Goal: Transaction & Acquisition: Download file/media

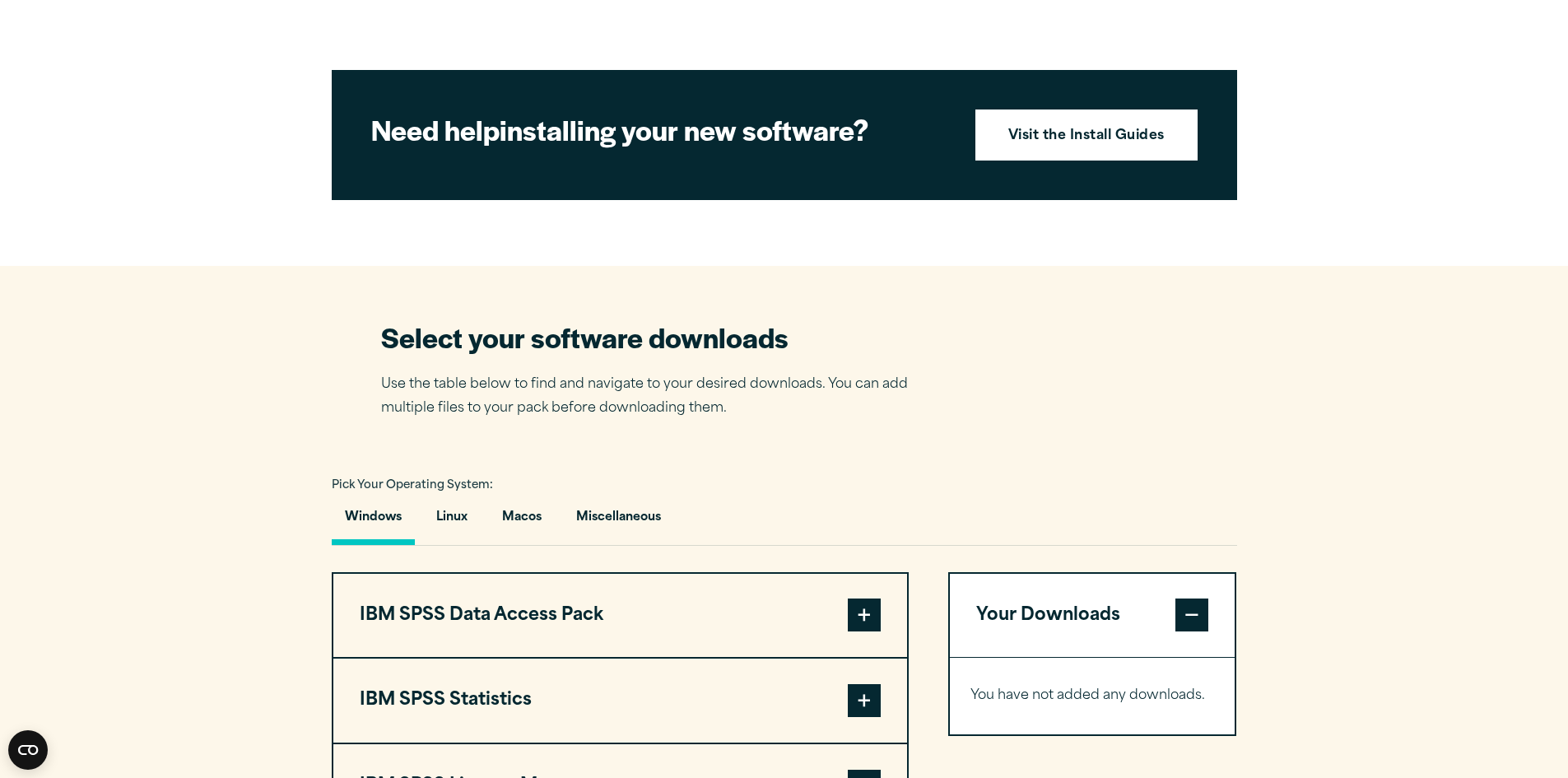
scroll to position [905, 0]
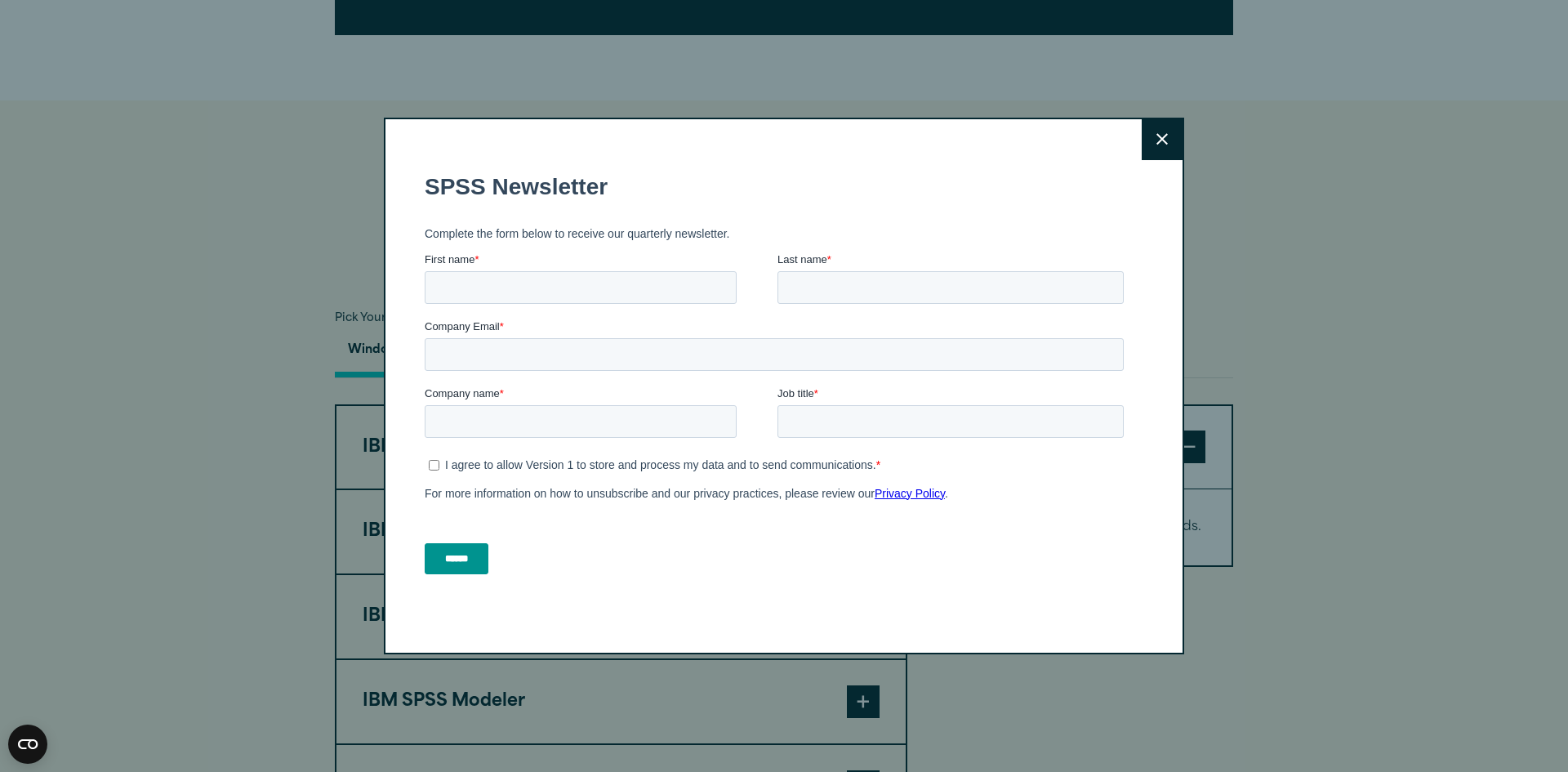
click at [1165, 123] on button "Close" at bounding box center [1162, 139] width 41 height 41
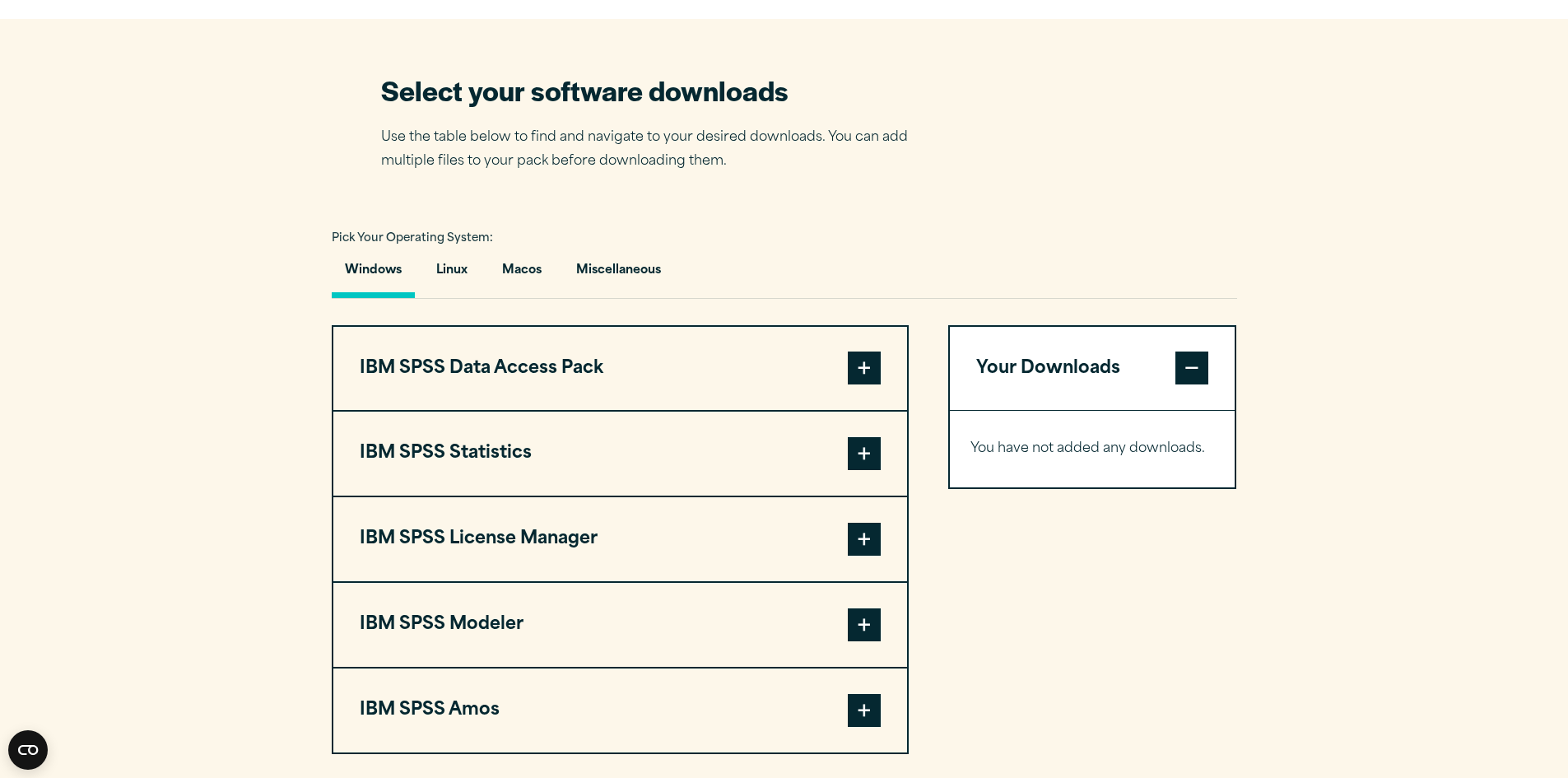
scroll to position [1152, 0]
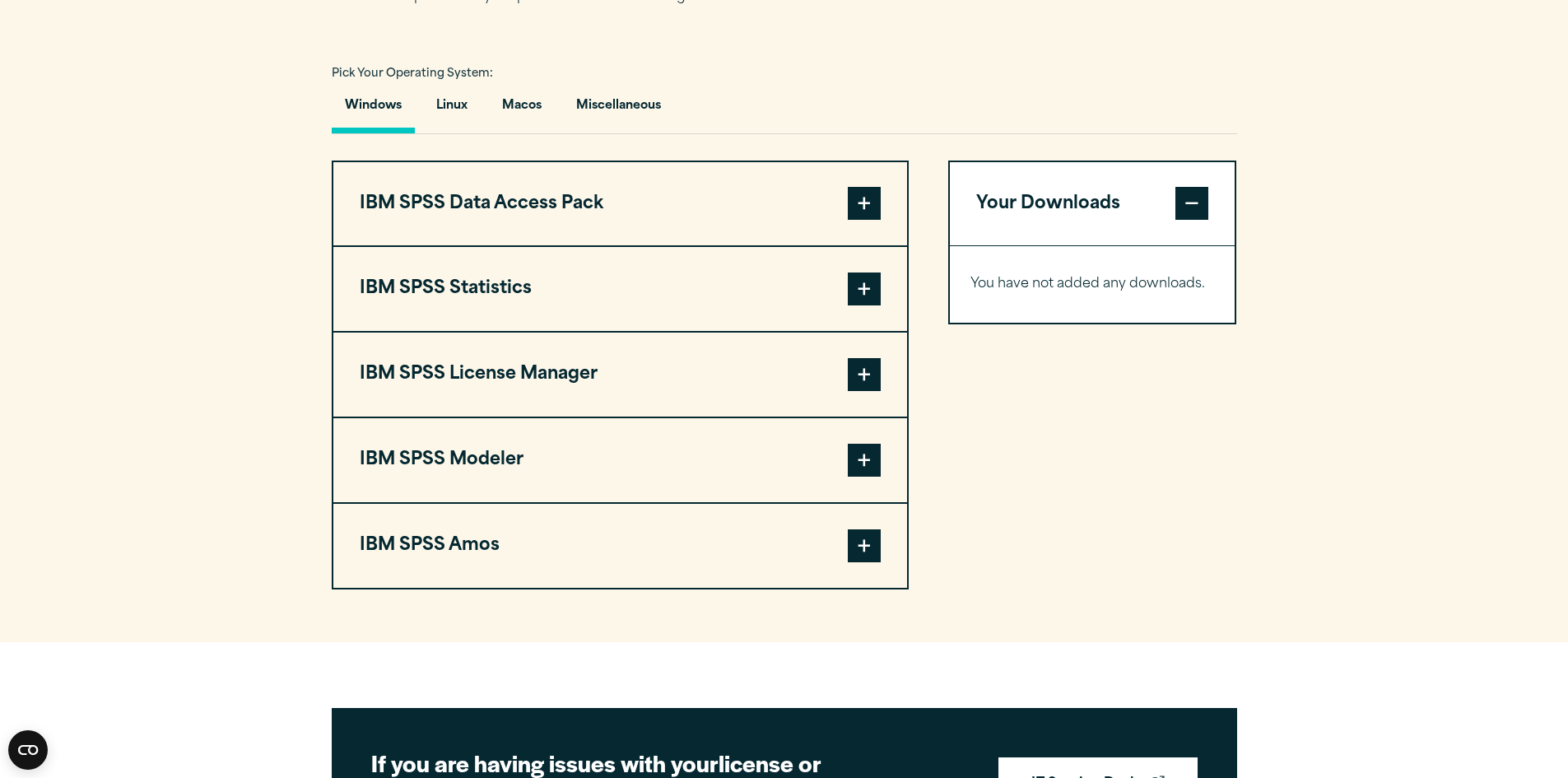
click at [875, 305] on span at bounding box center [864, 288] width 33 height 33
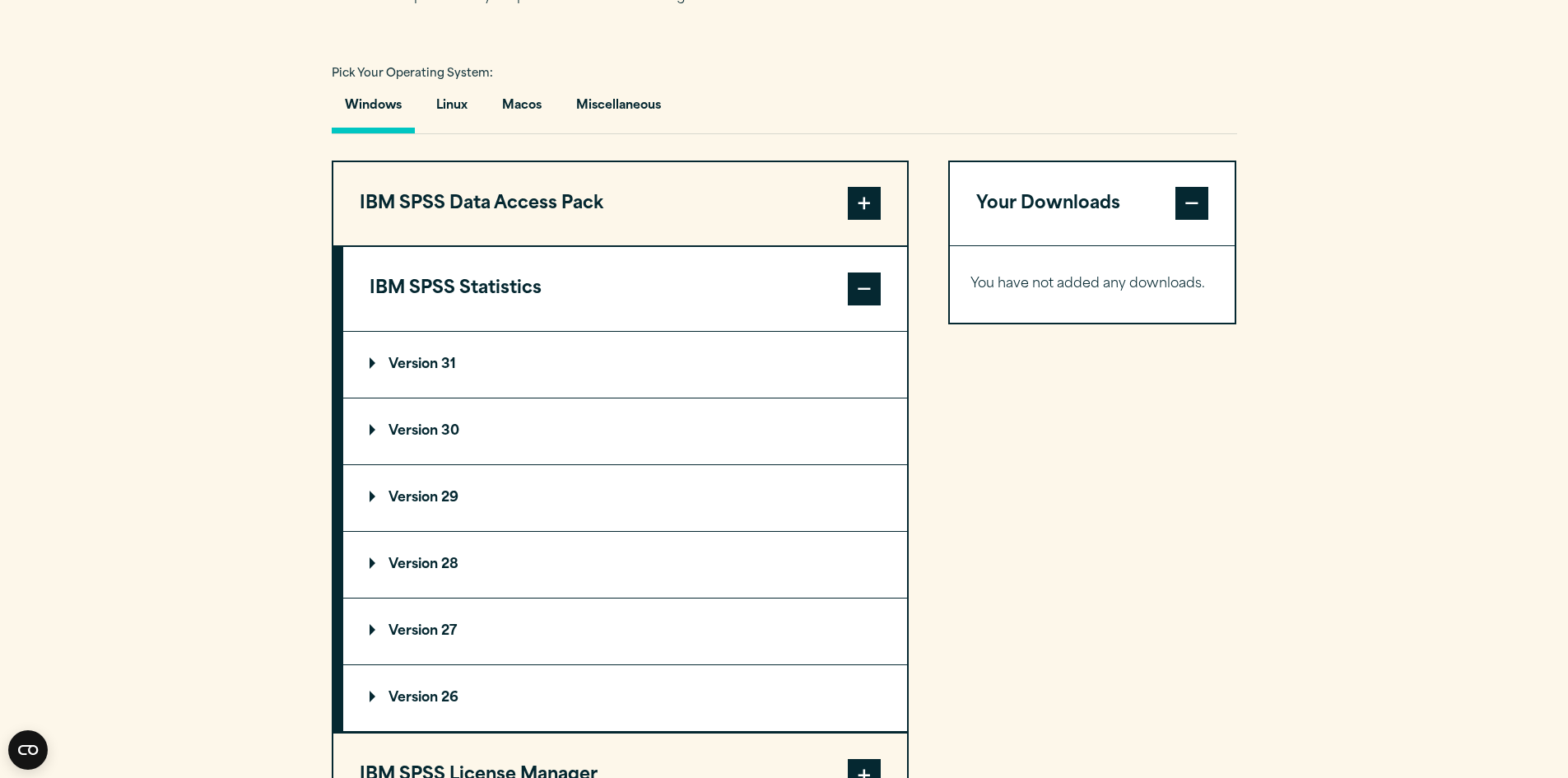
click at [474, 464] on summary "Version 30" at bounding box center [625, 432] width 564 height 66
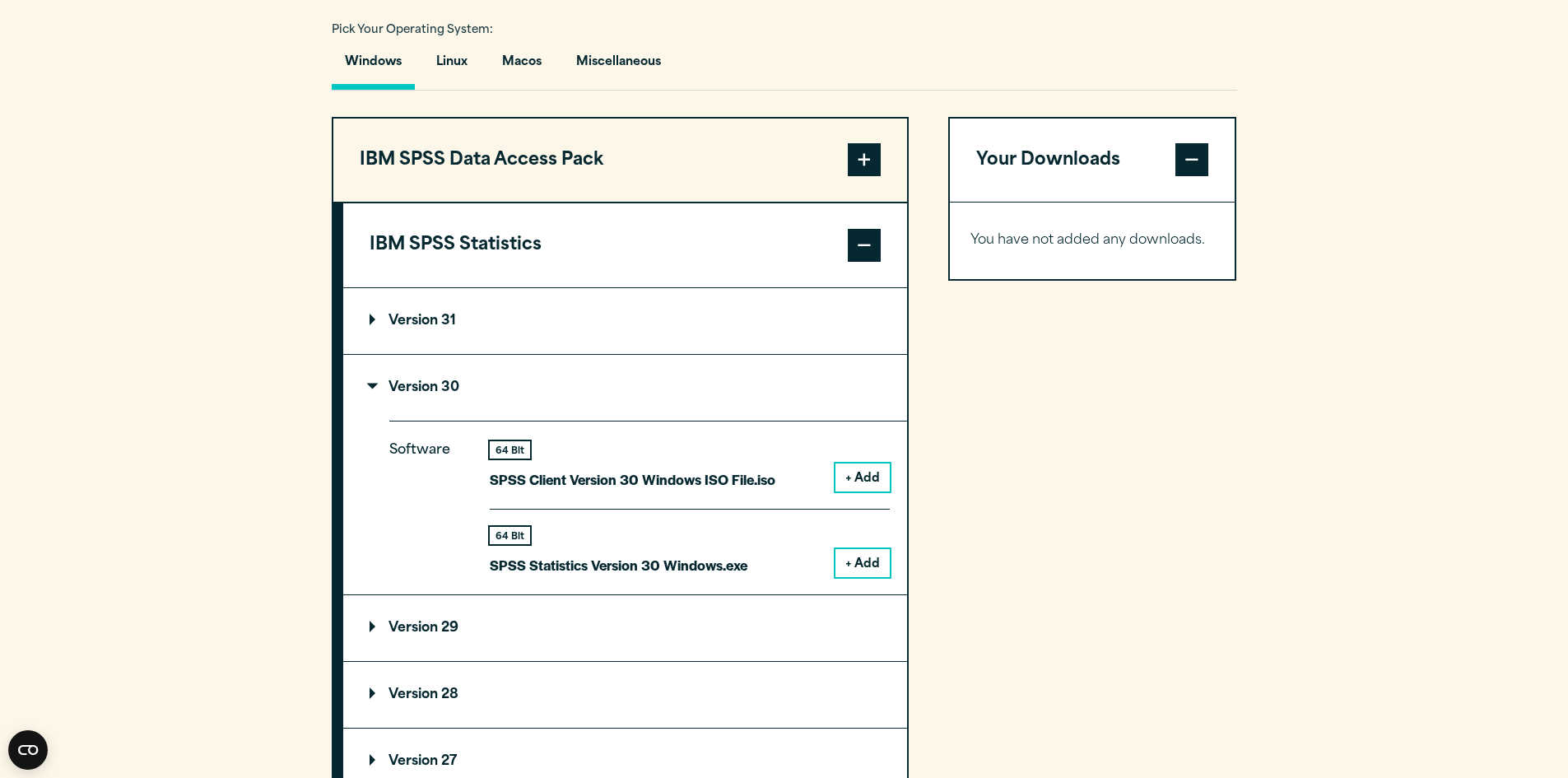
scroll to position [1235, 0]
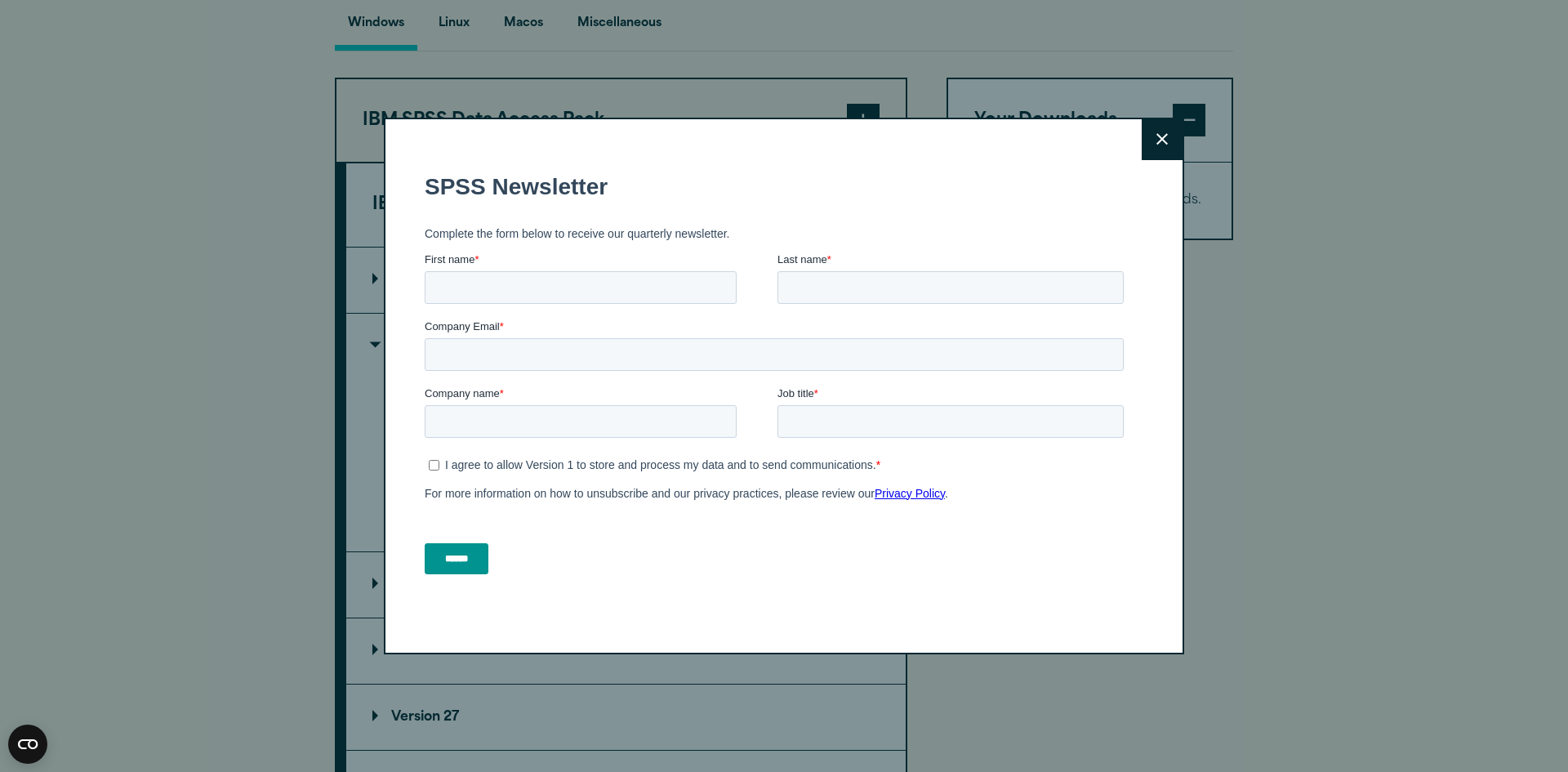
click at [1145, 131] on button "Close" at bounding box center [1162, 139] width 41 height 41
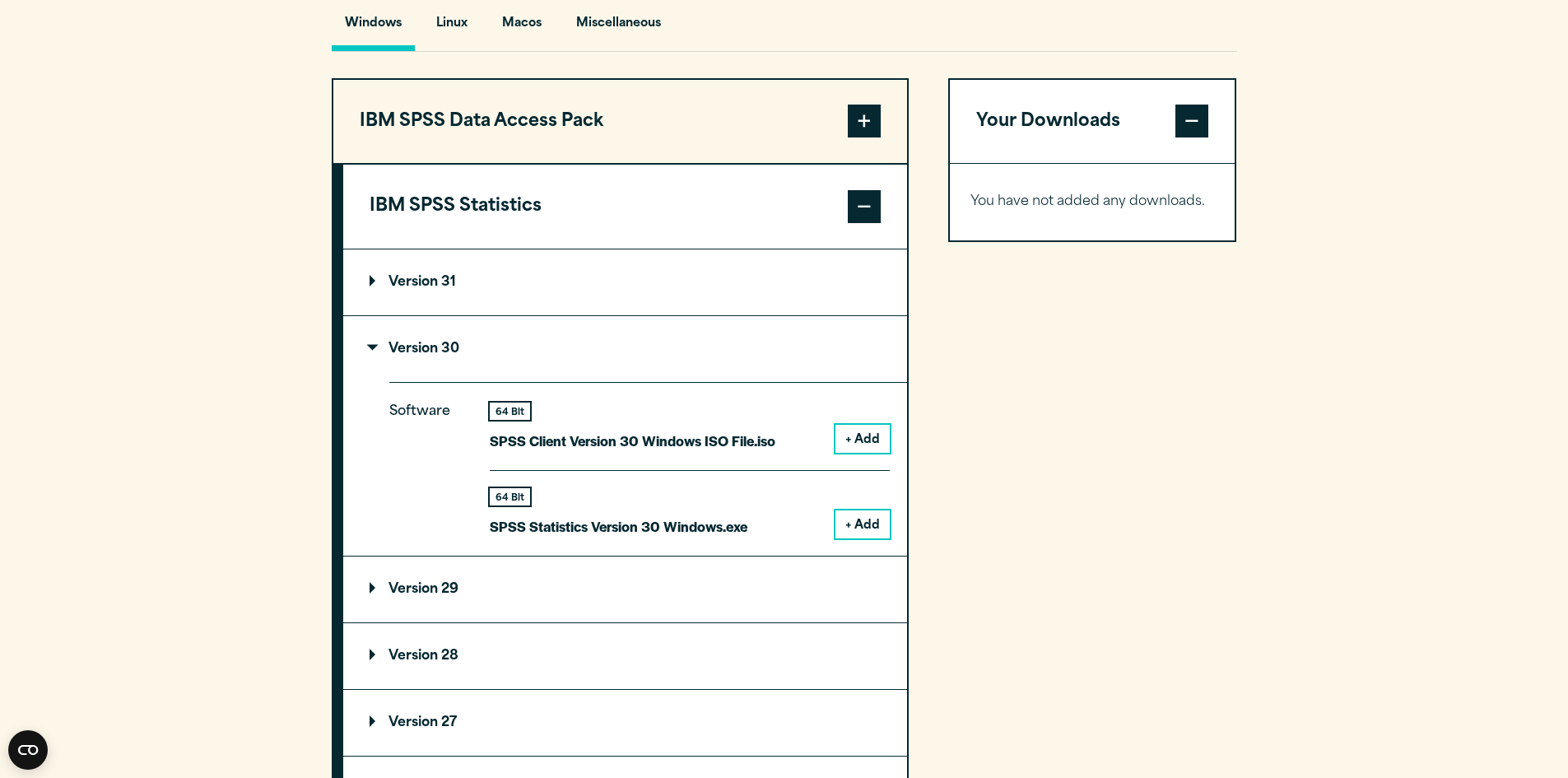
click at [871, 538] on button "+ Add" at bounding box center [862, 524] width 54 height 28
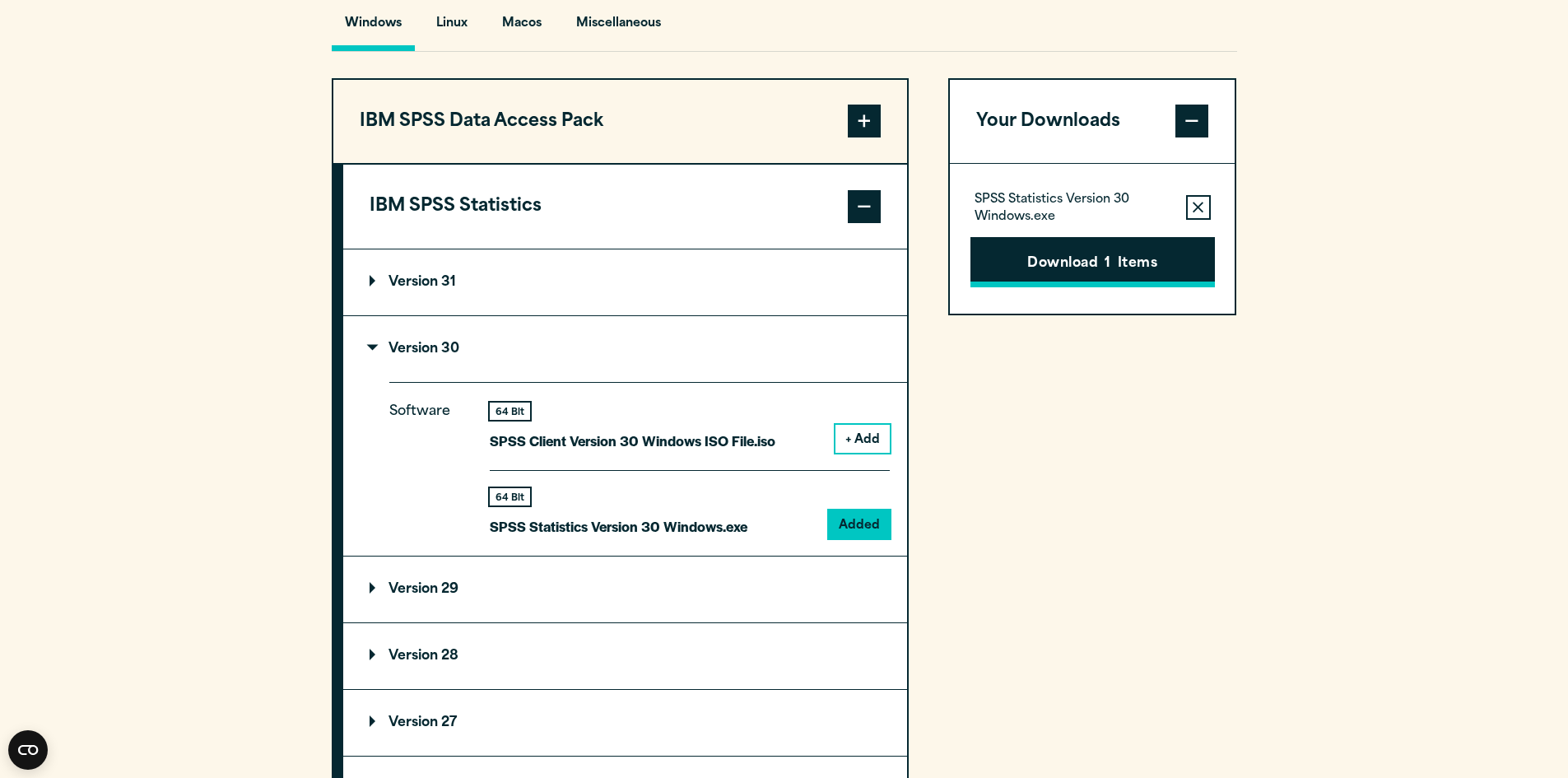
click at [1101, 288] on button "Download 1 Items" at bounding box center [1092, 262] width 244 height 51
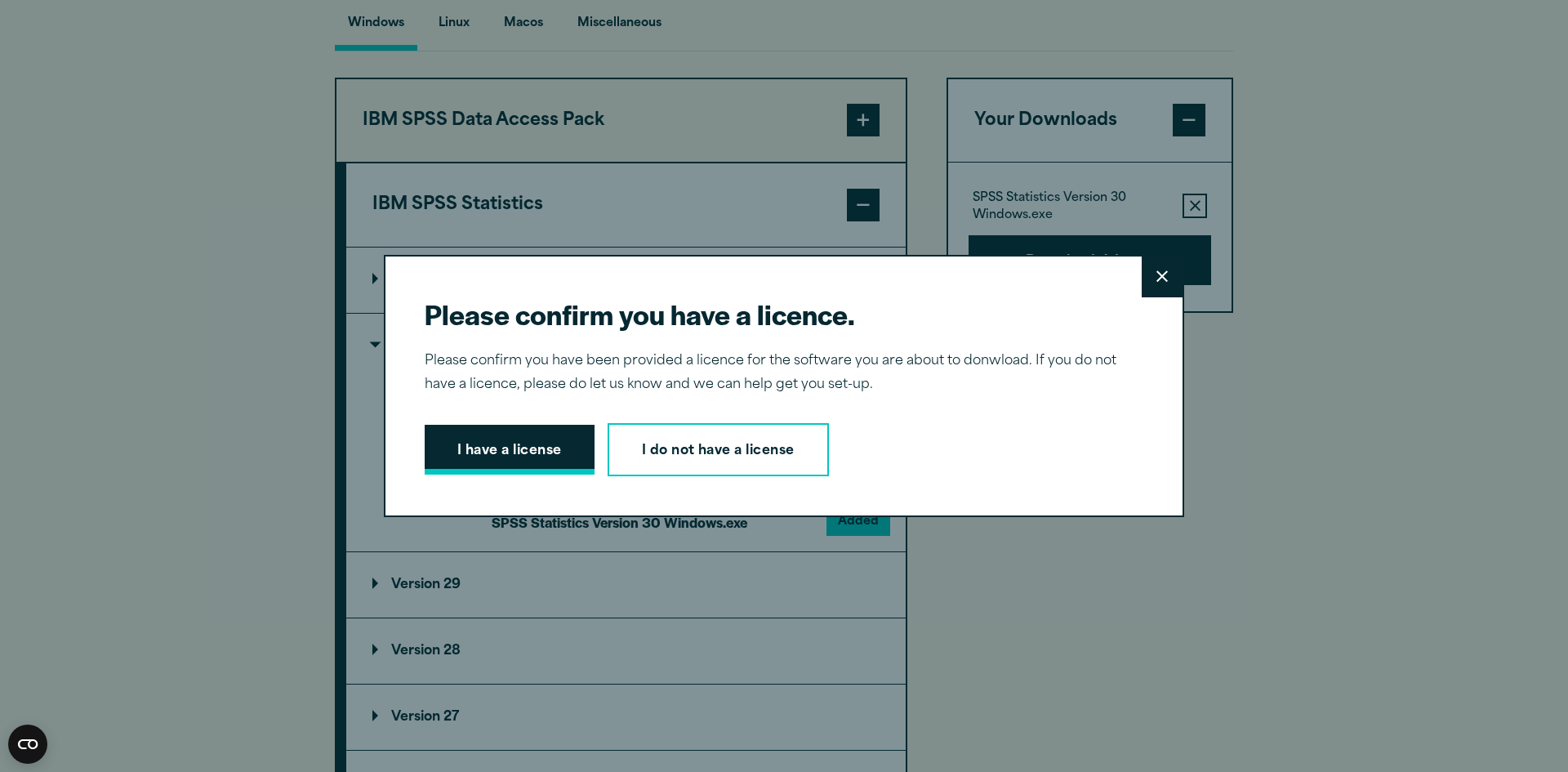
click at [471, 438] on button "I have a license" at bounding box center [509, 450] width 170 height 51
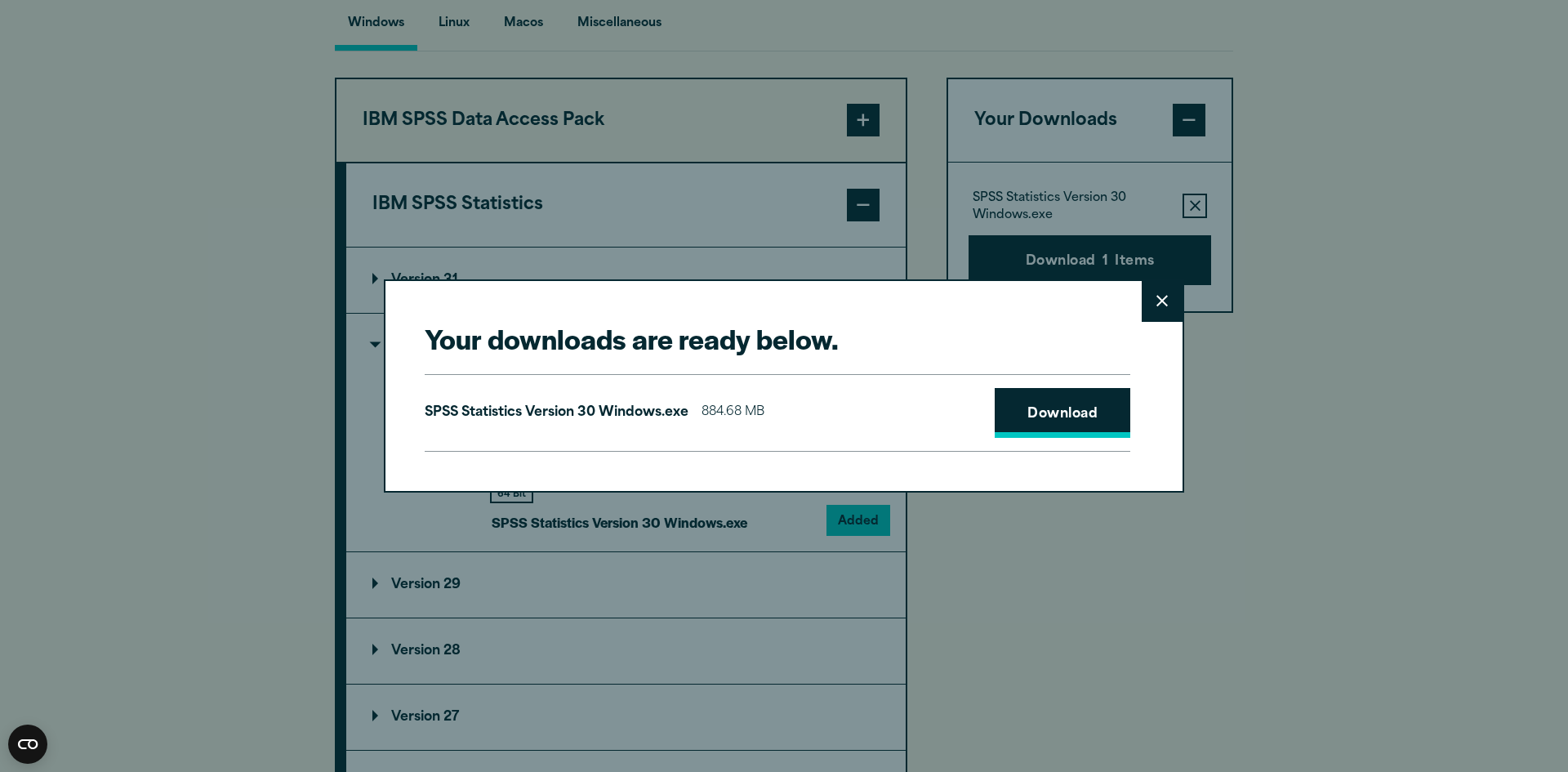
click at [1064, 412] on link "Download" at bounding box center [1063, 413] width 136 height 51
drag, startPoint x: 1161, startPoint y: 290, endPoint x: 1187, endPoint y: 286, distance: 26.3
click at [1161, 290] on button "Close" at bounding box center [1162, 301] width 41 height 41
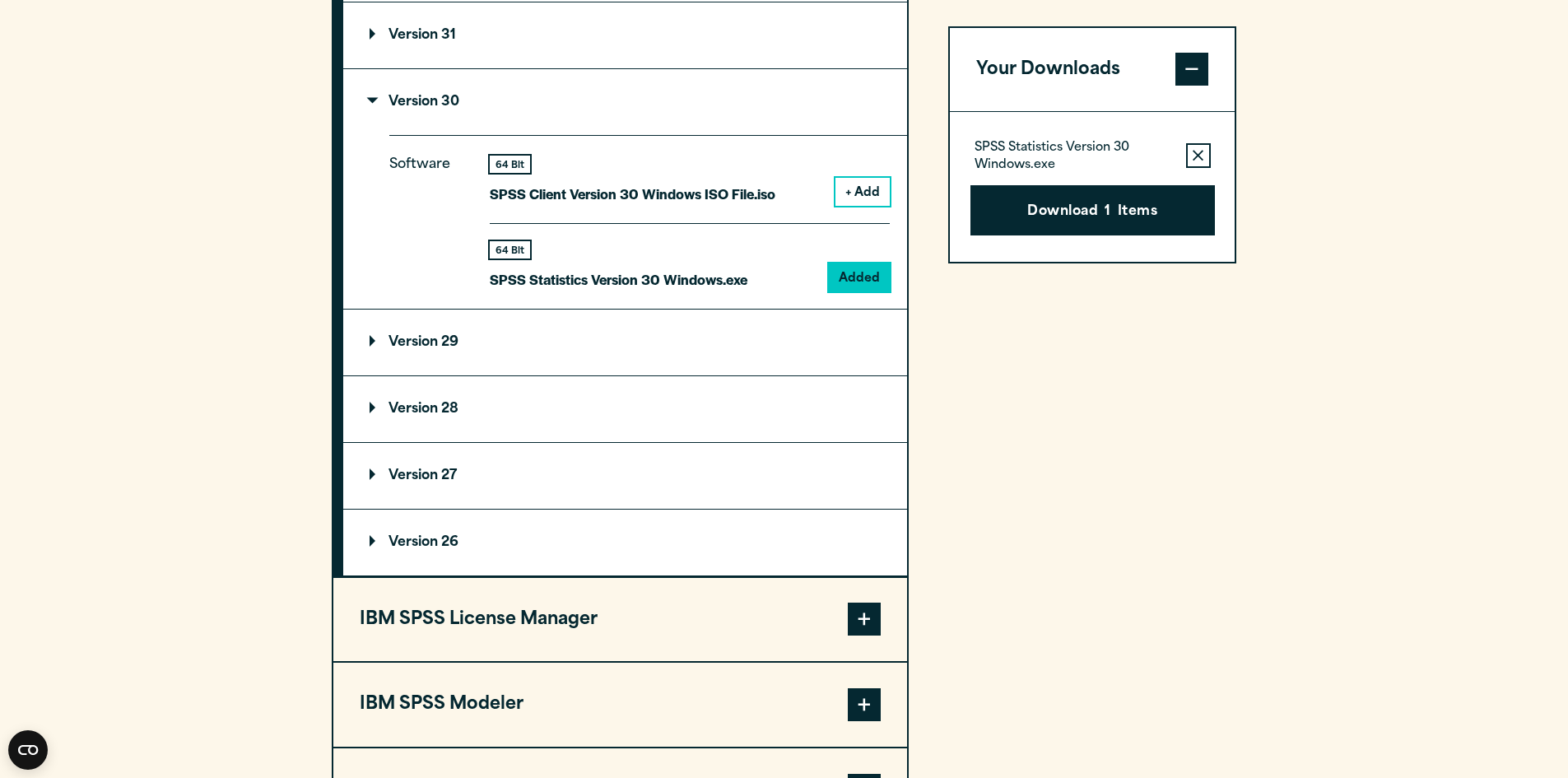
scroll to position [1152, 0]
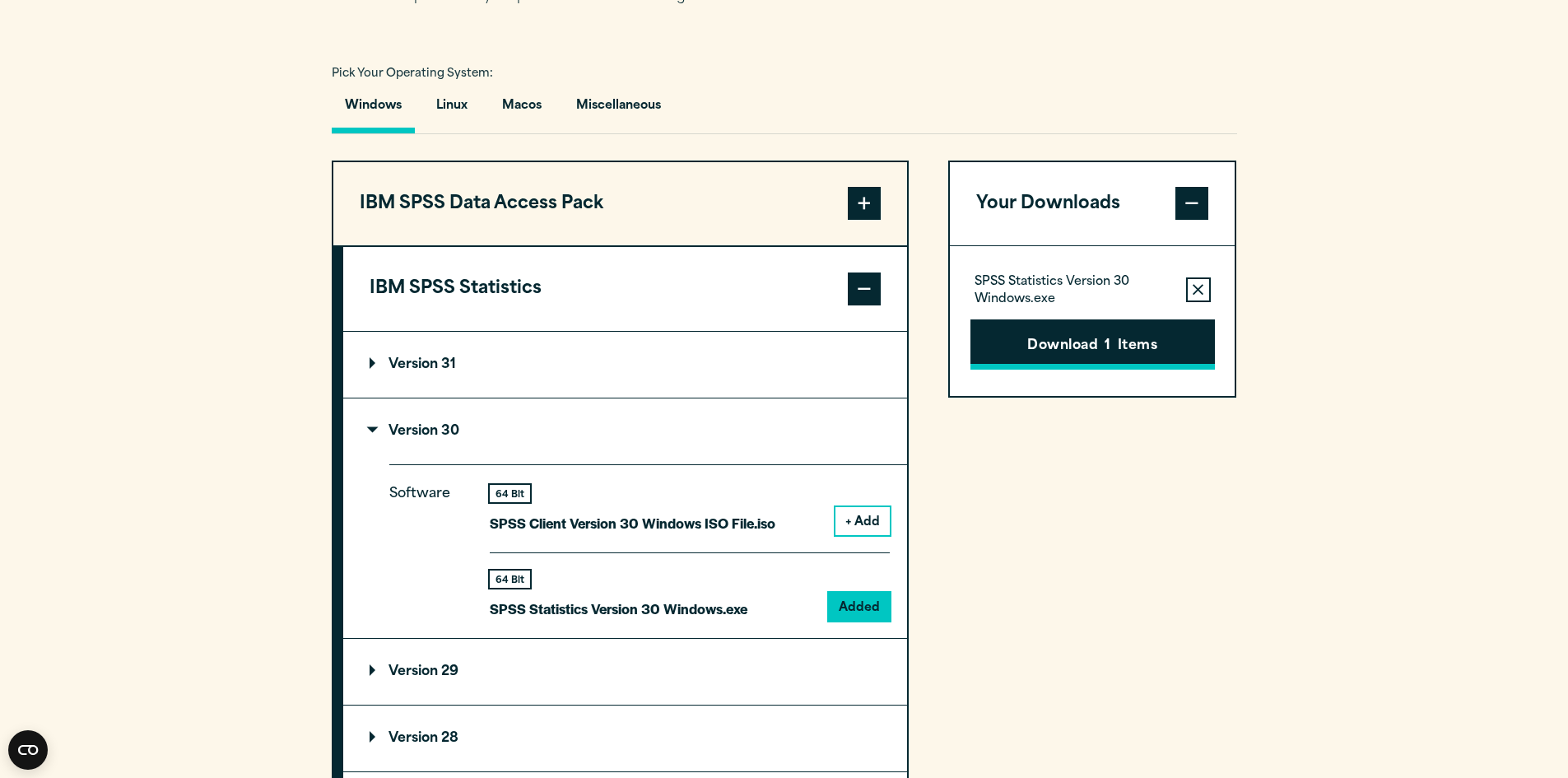
click at [1093, 371] on button "Download 1 Items" at bounding box center [1092, 345] width 244 height 51
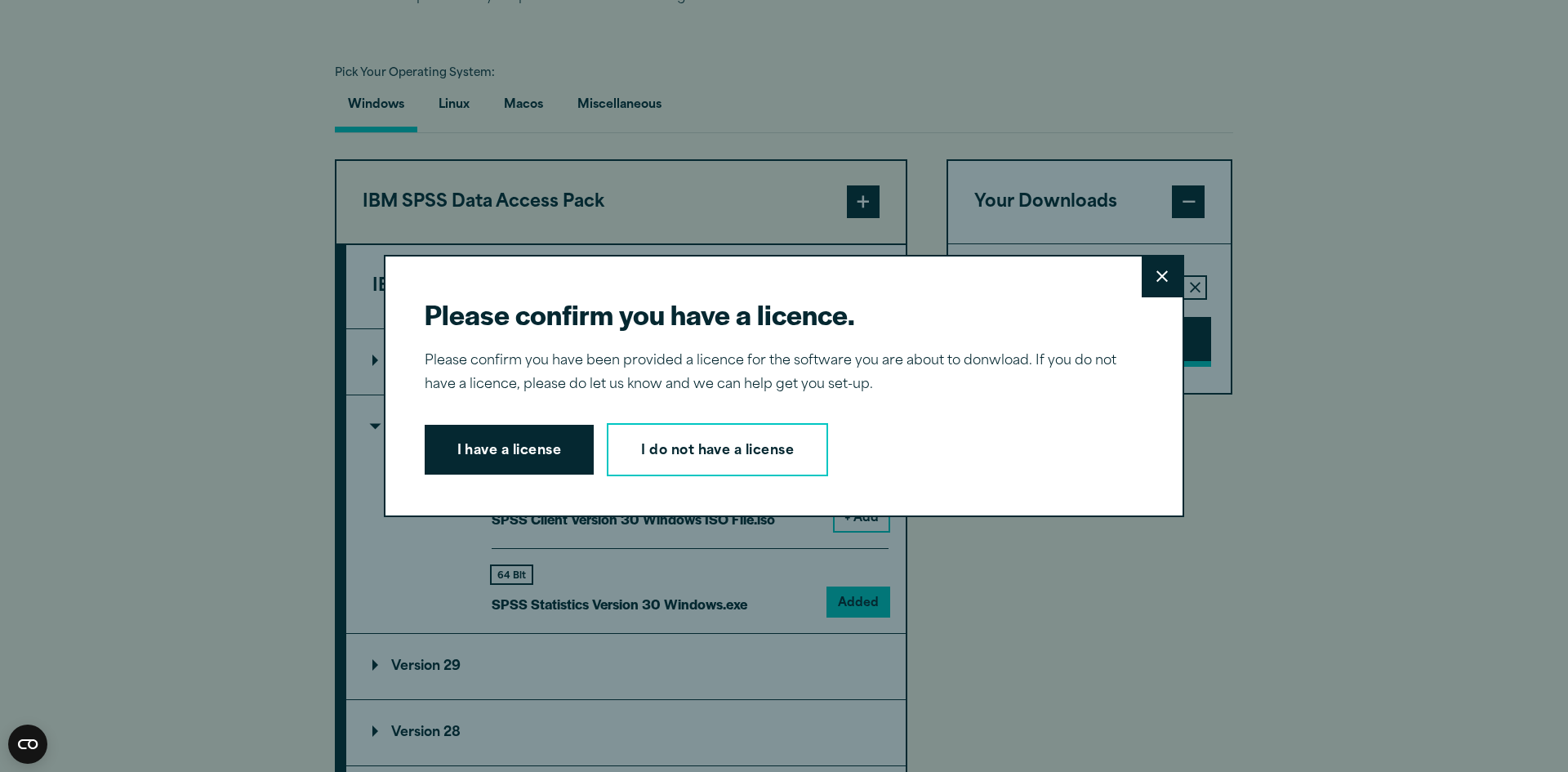
click at [1085, 382] on div "Please confirm you have a licence. Close Please confirm you have been provided …" at bounding box center [784, 386] width 801 height 263
click at [1142, 280] on button "Close" at bounding box center [1162, 277] width 41 height 41
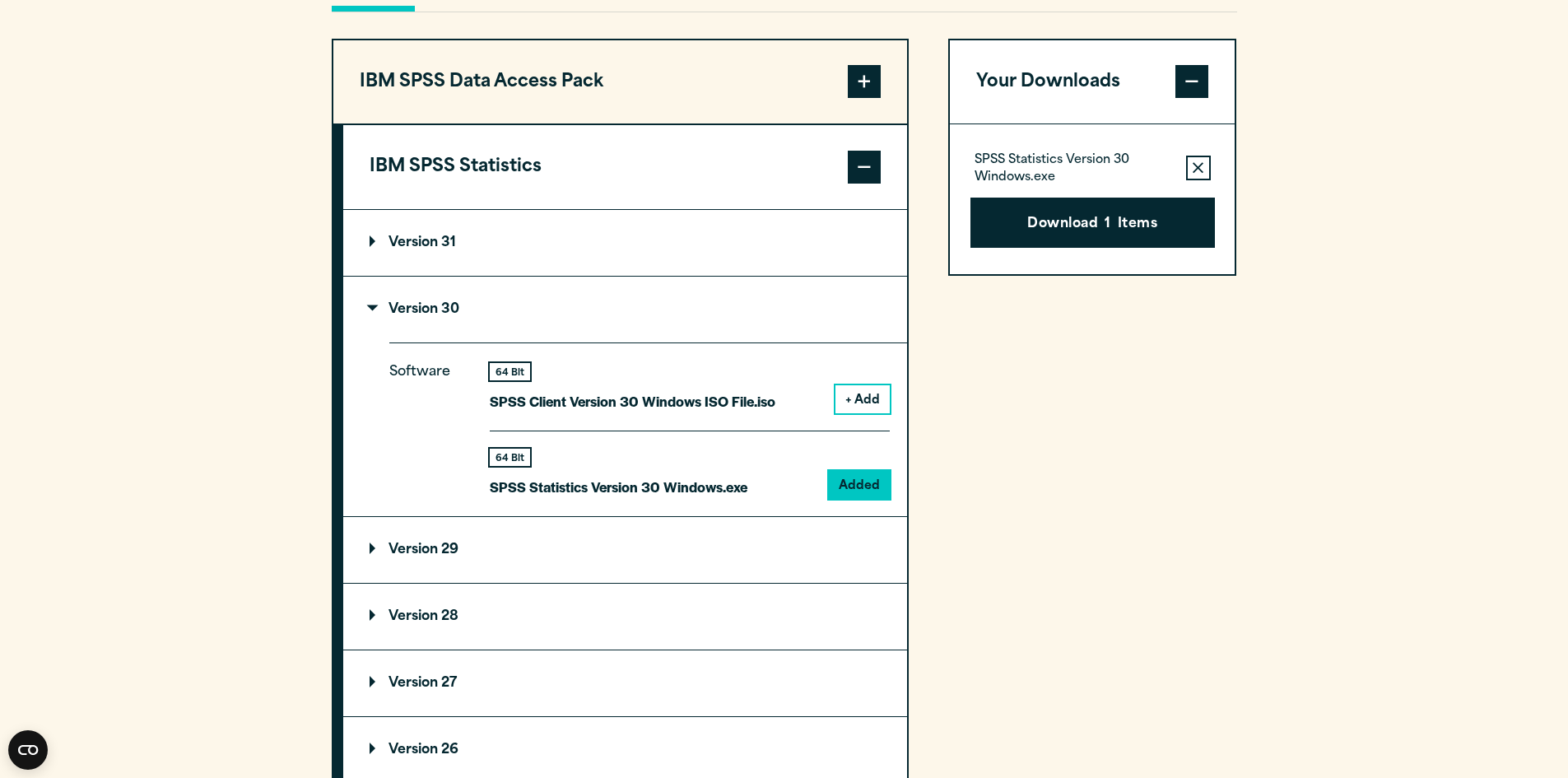
scroll to position [1070, 0]
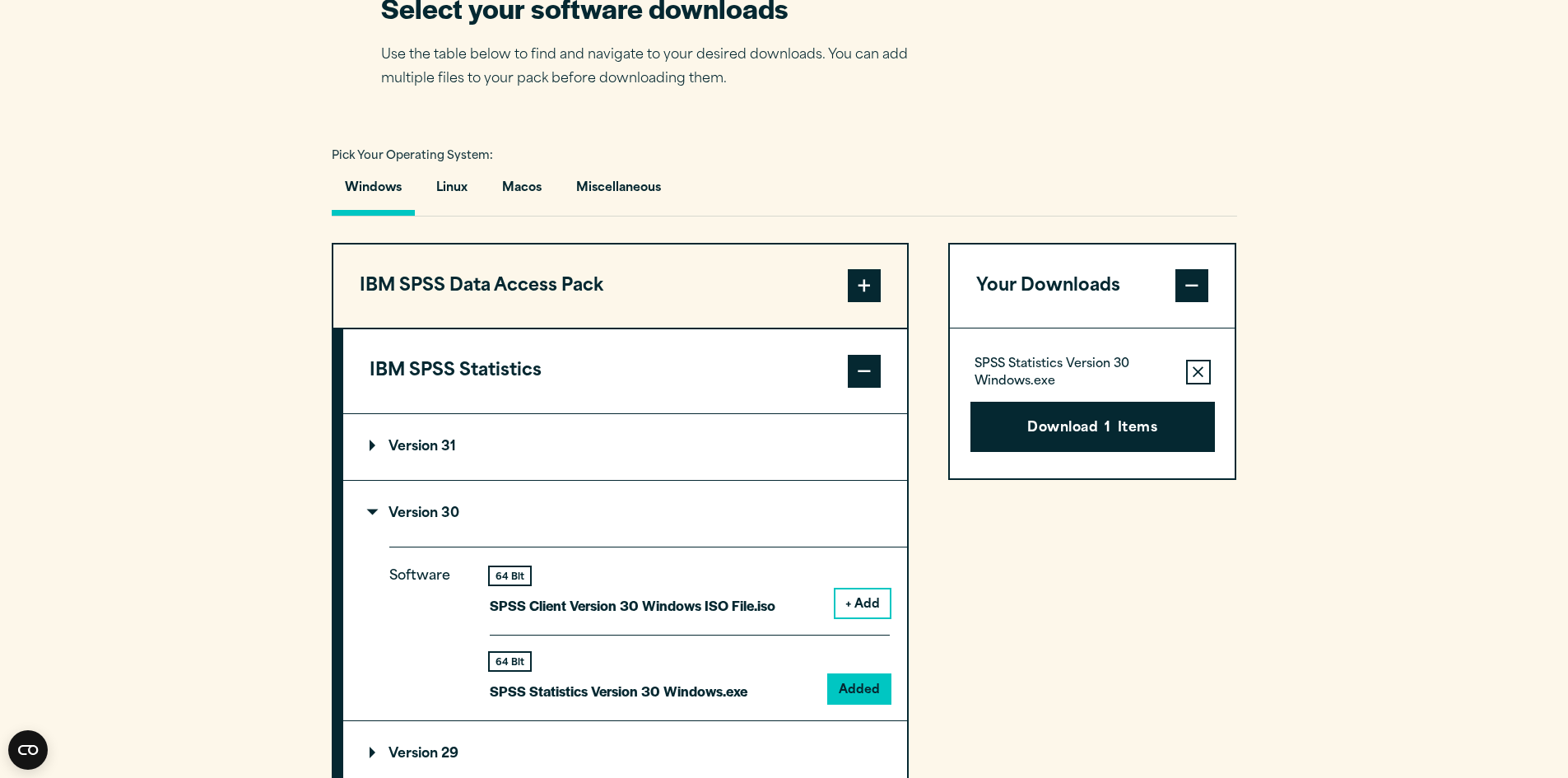
click at [1188, 385] on button "Remove this item from your software download list" at bounding box center [1198, 372] width 24 height 24
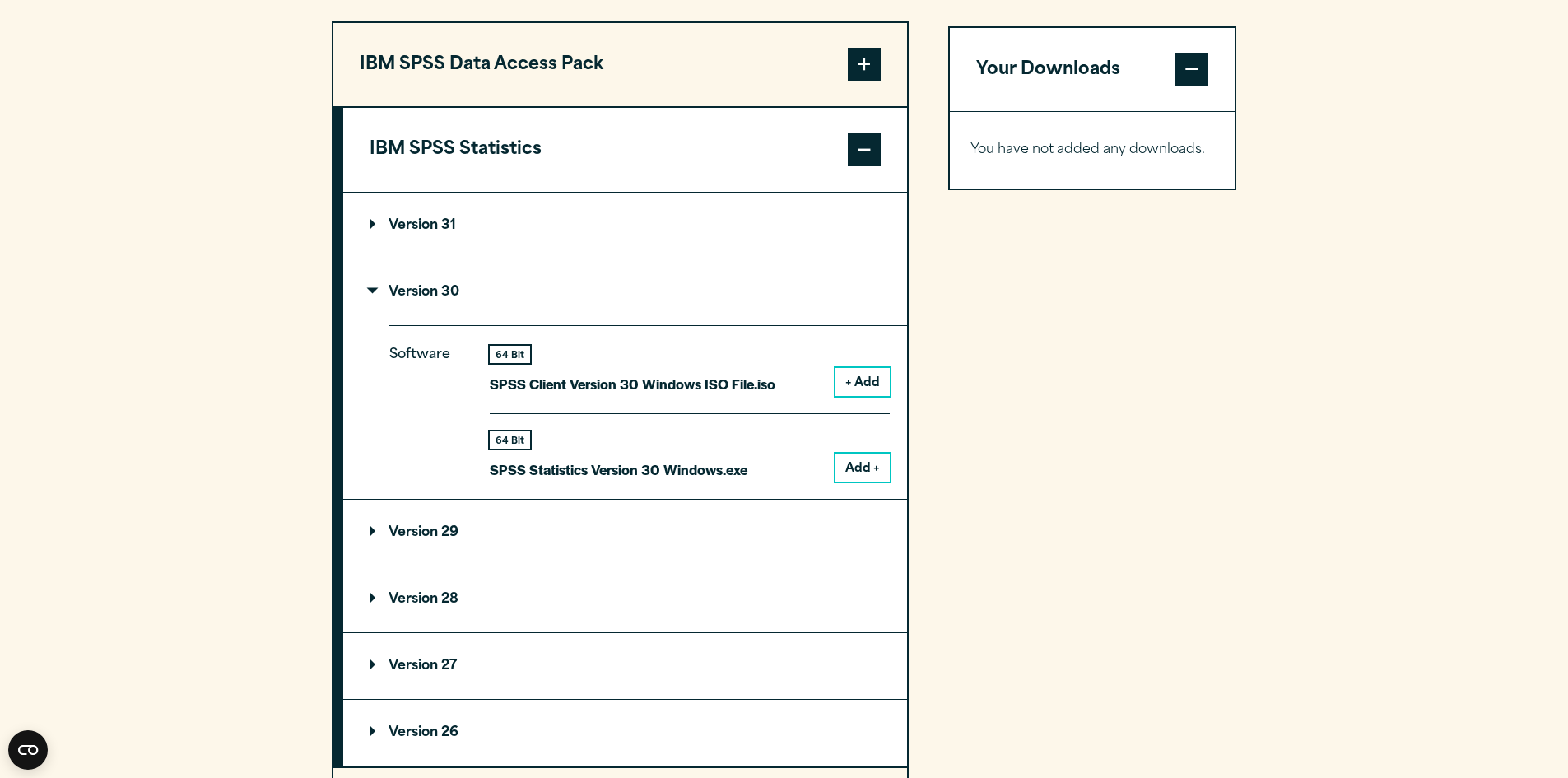
scroll to position [1235, 0]
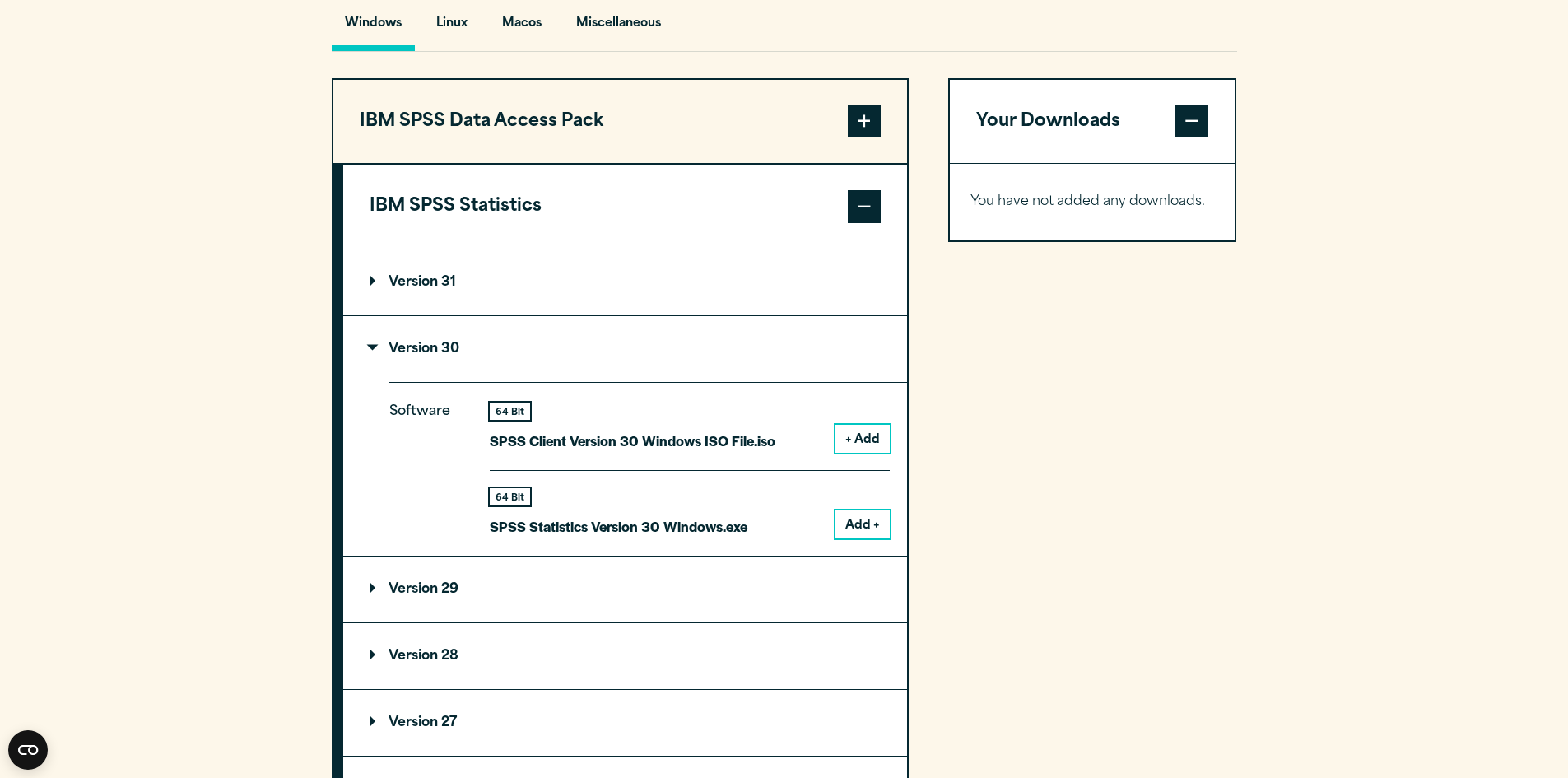
click at [867, 538] on button "Add +" at bounding box center [862, 524] width 54 height 28
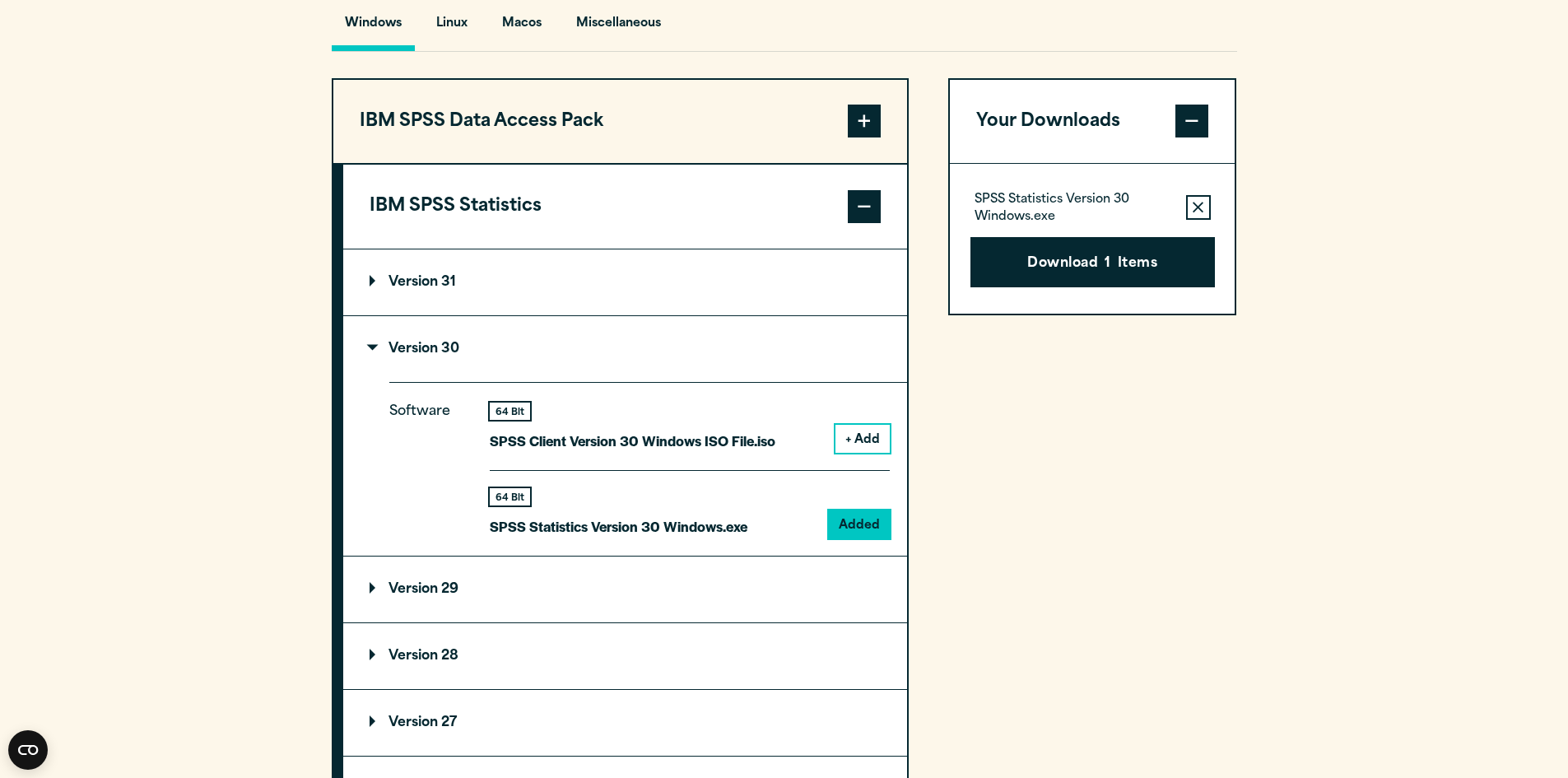
drag, startPoint x: 1075, startPoint y: 295, endPoint x: 1066, endPoint y: 293, distance: 9.2
click at [1075, 288] on button "Download 1 Items" at bounding box center [1092, 262] width 244 height 51
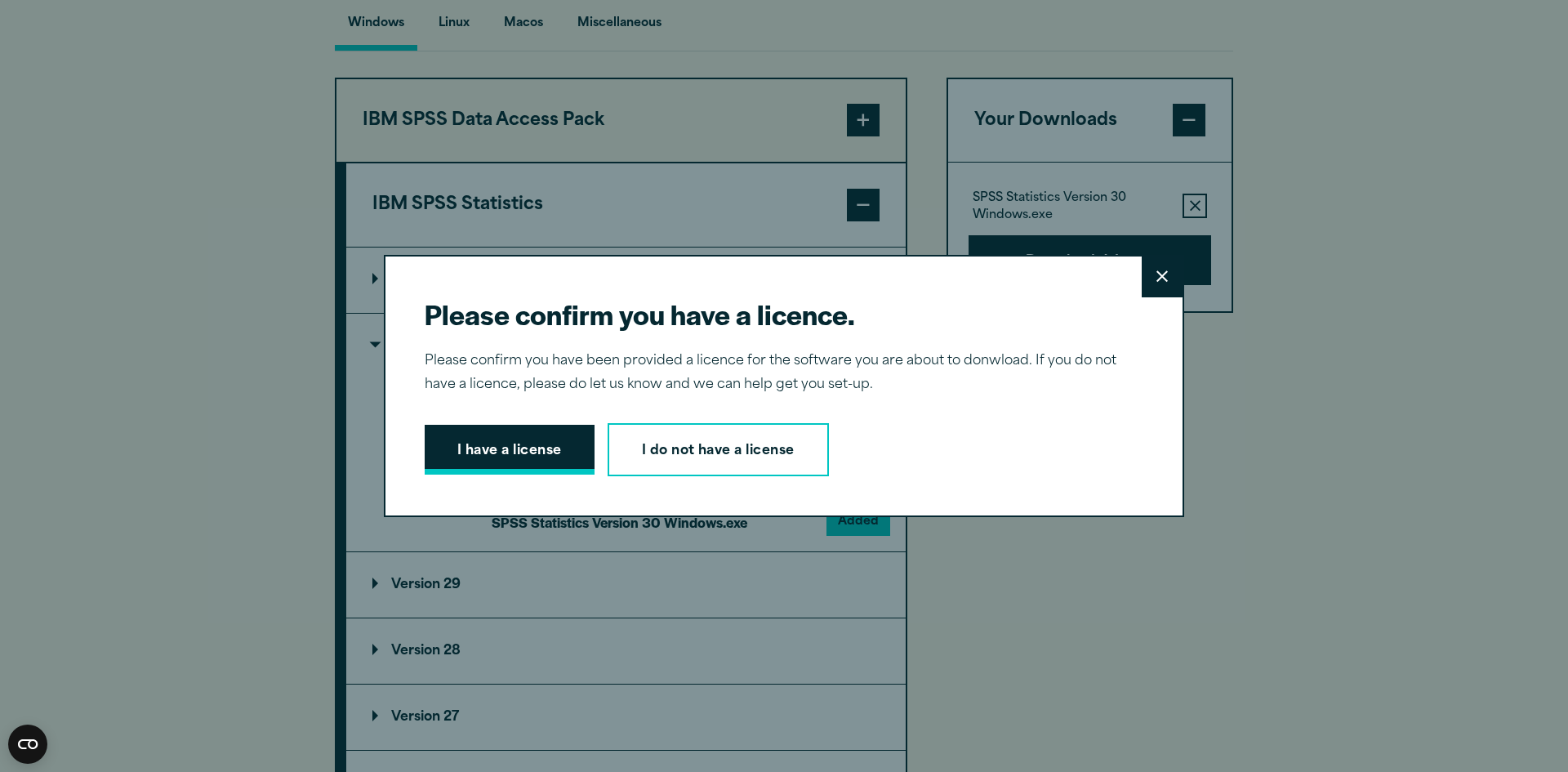
click at [473, 440] on button "I have a license" at bounding box center [509, 450] width 170 height 51
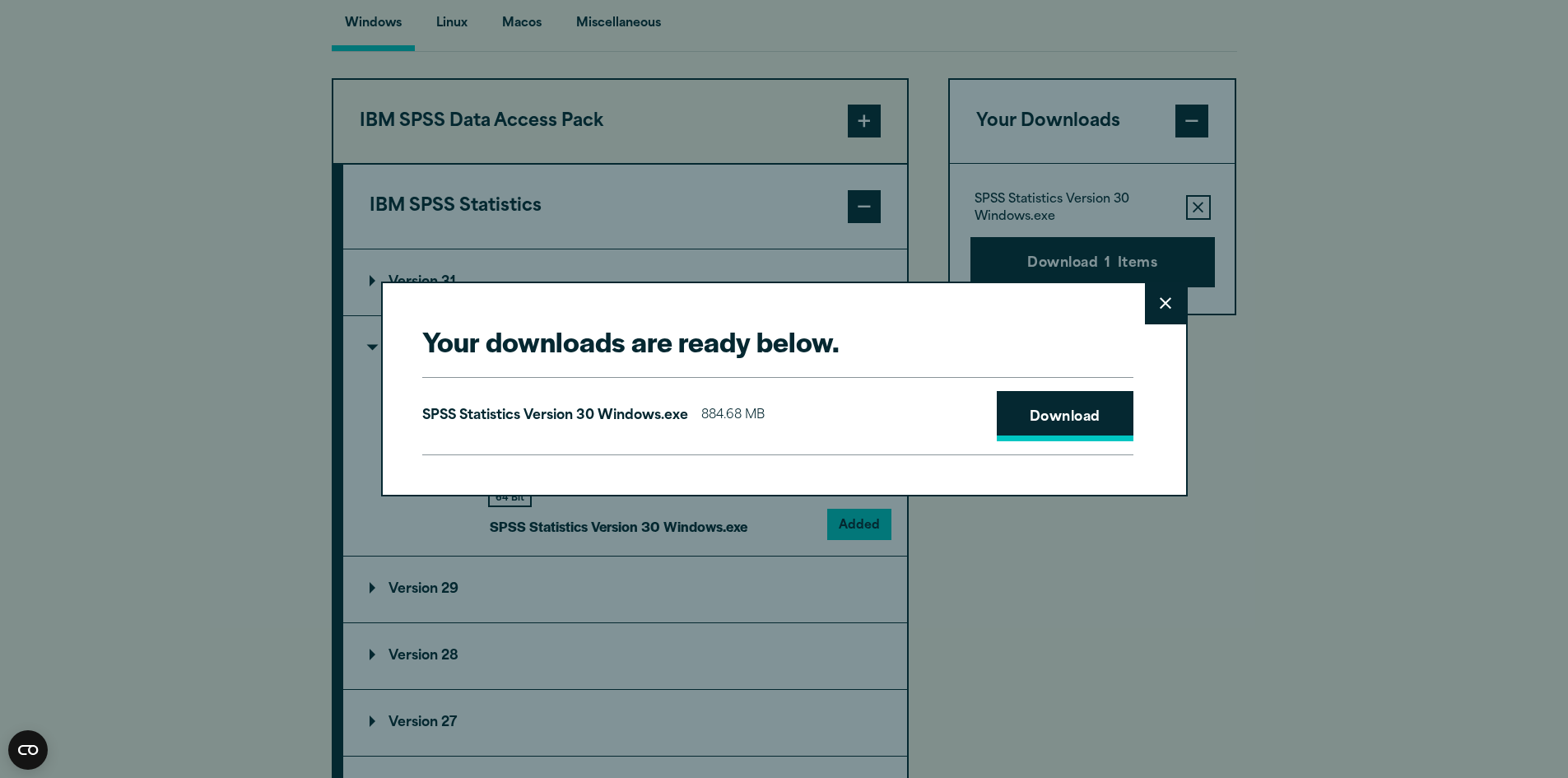
click at [1042, 402] on link "Download" at bounding box center [1065, 417] width 137 height 51
click at [1160, 301] on icon at bounding box center [1165, 302] width 11 height 12
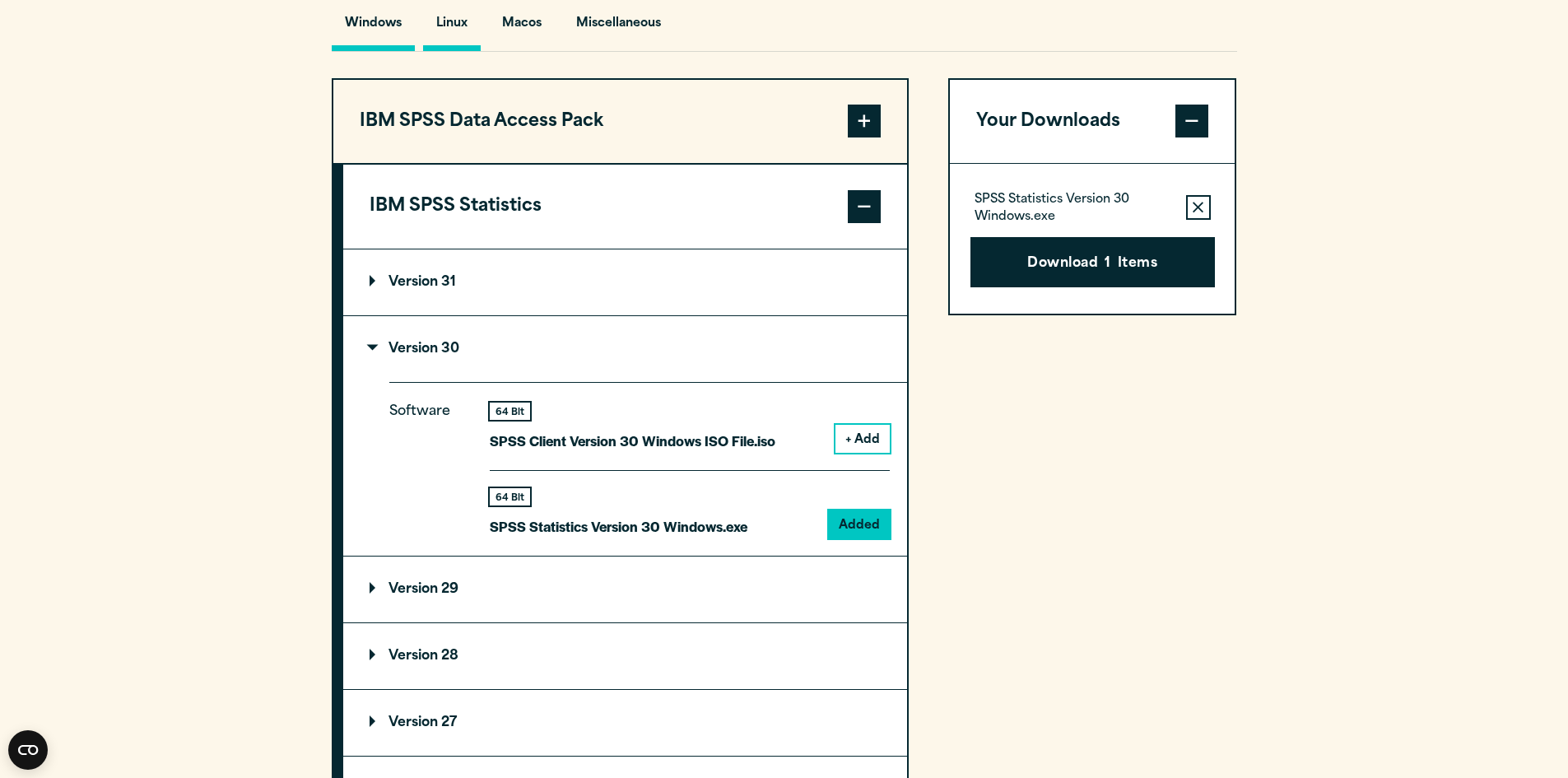
click at [433, 46] on button "Linux" at bounding box center [452, 27] width 58 height 47
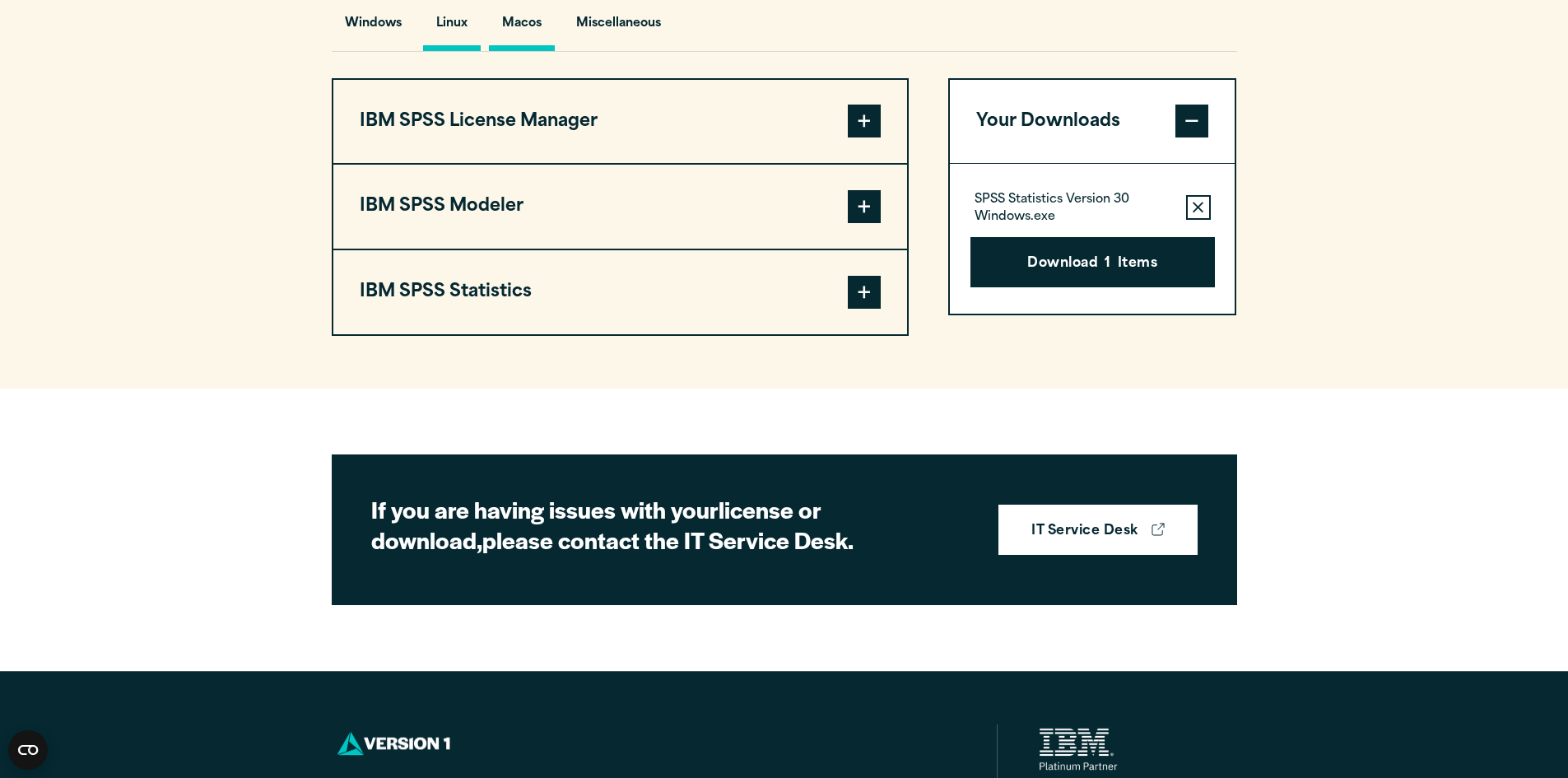
click at [517, 51] on button "Macos" at bounding box center [521, 27] width 66 height 47
click at [599, 51] on button "Miscellaneous" at bounding box center [618, 27] width 111 height 47
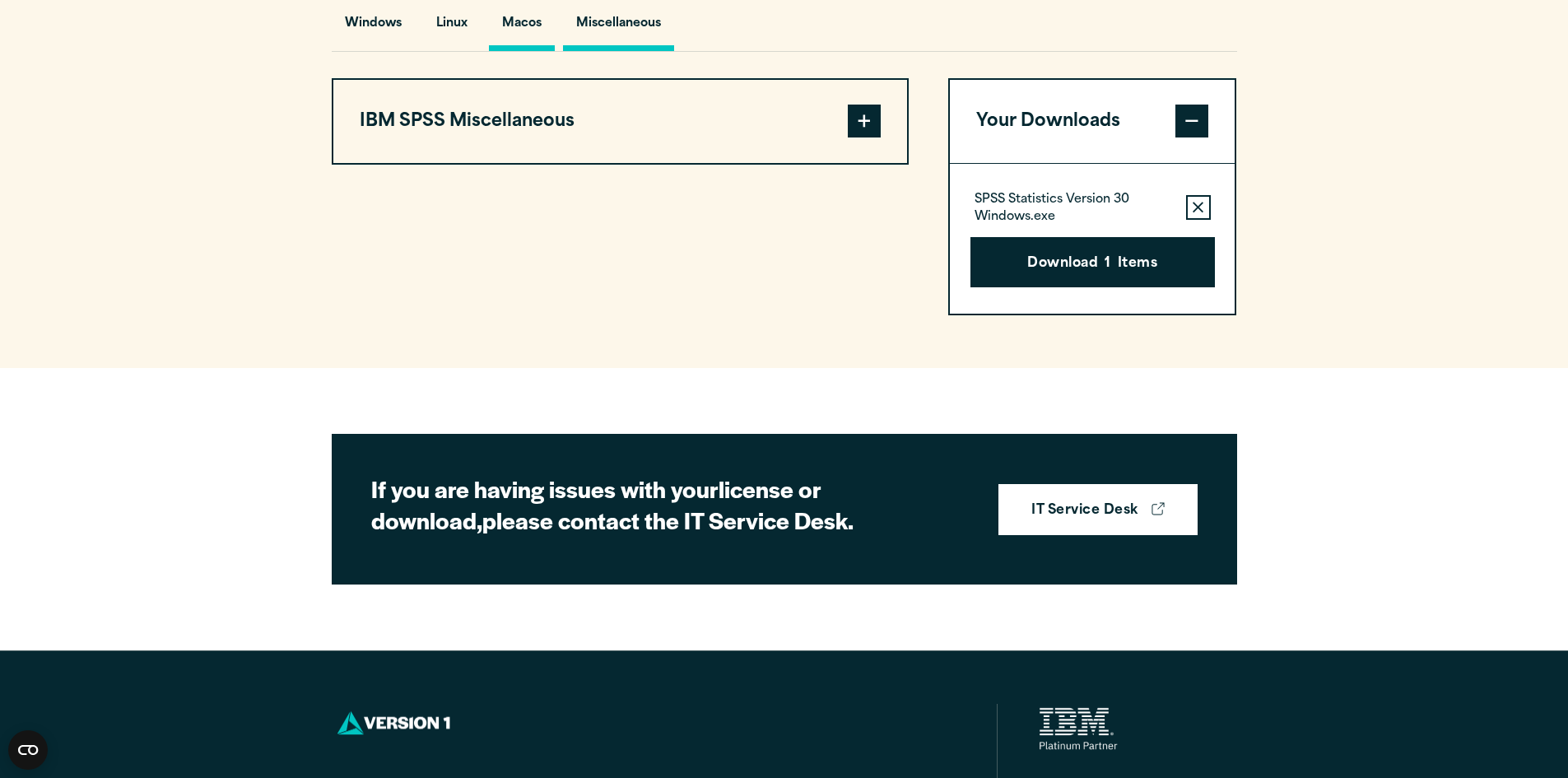
click at [508, 51] on button "Macos" at bounding box center [521, 27] width 66 height 47
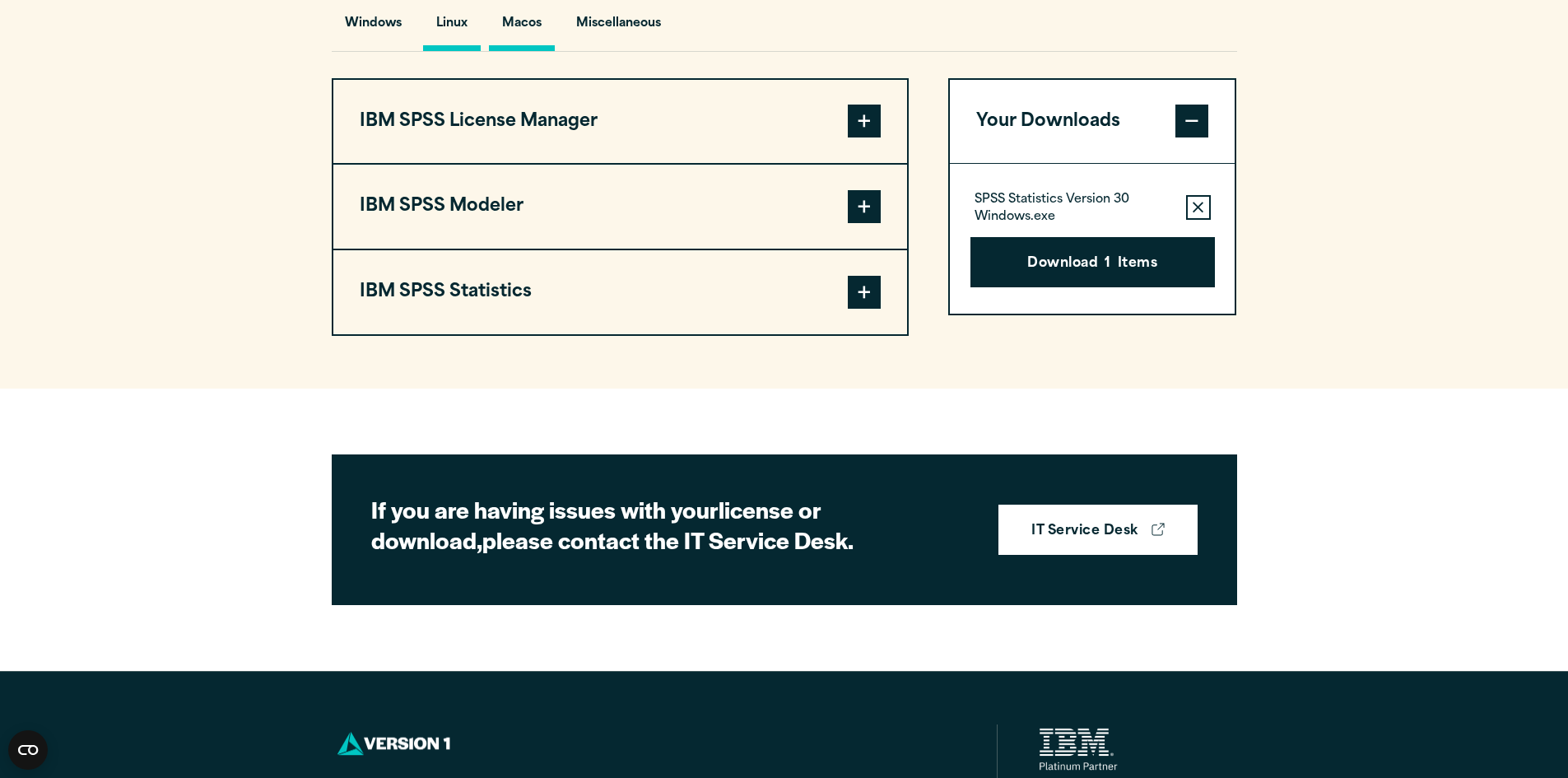
click at [448, 51] on button "Linux" at bounding box center [452, 27] width 58 height 47
click at [378, 51] on button "Windows" at bounding box center [373, 27] width 83 height 47
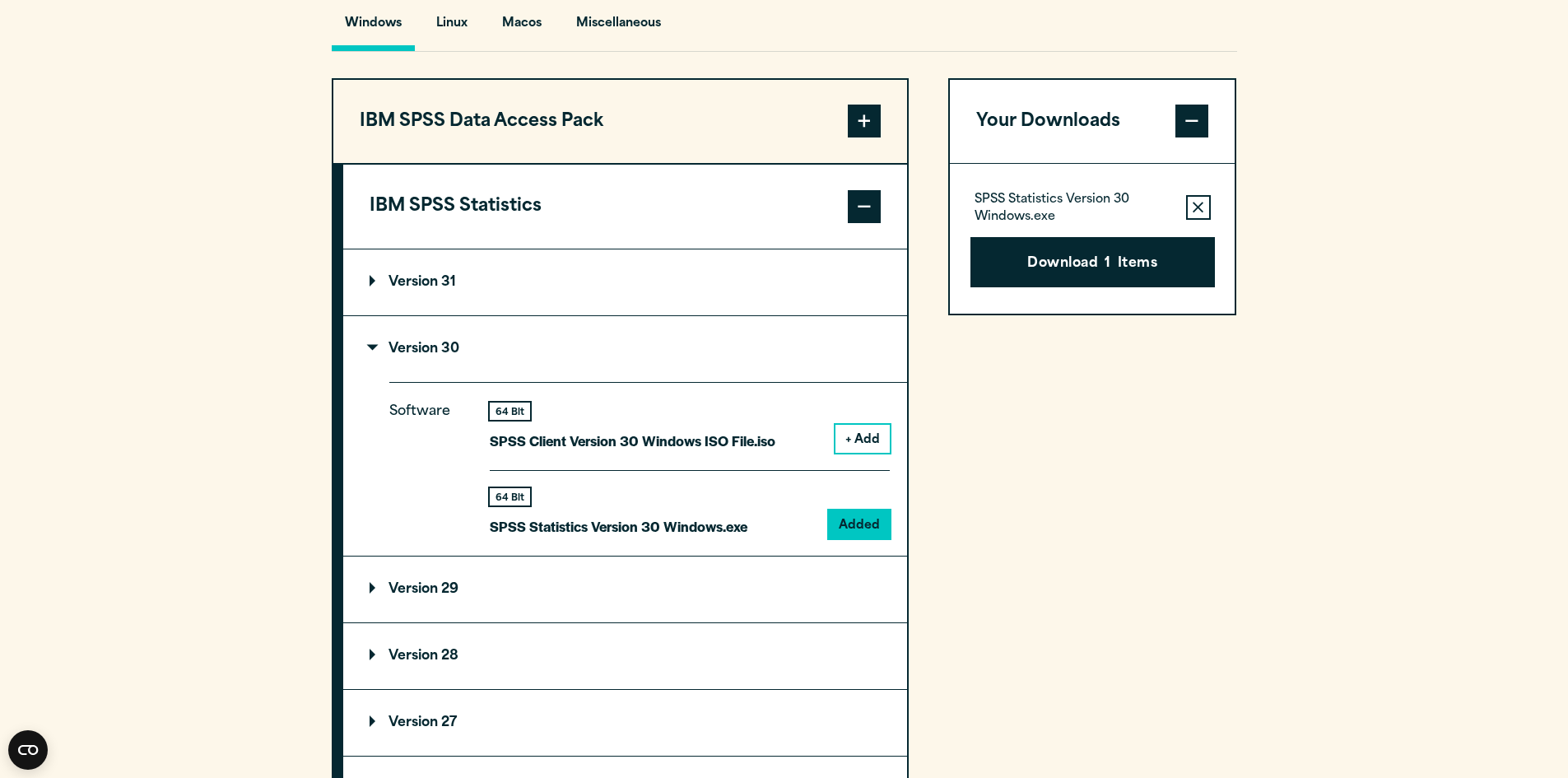
click at [1204, 220] on button "Remove this item from your software download list" at bounding box center [1198, 207] width 24 height 24
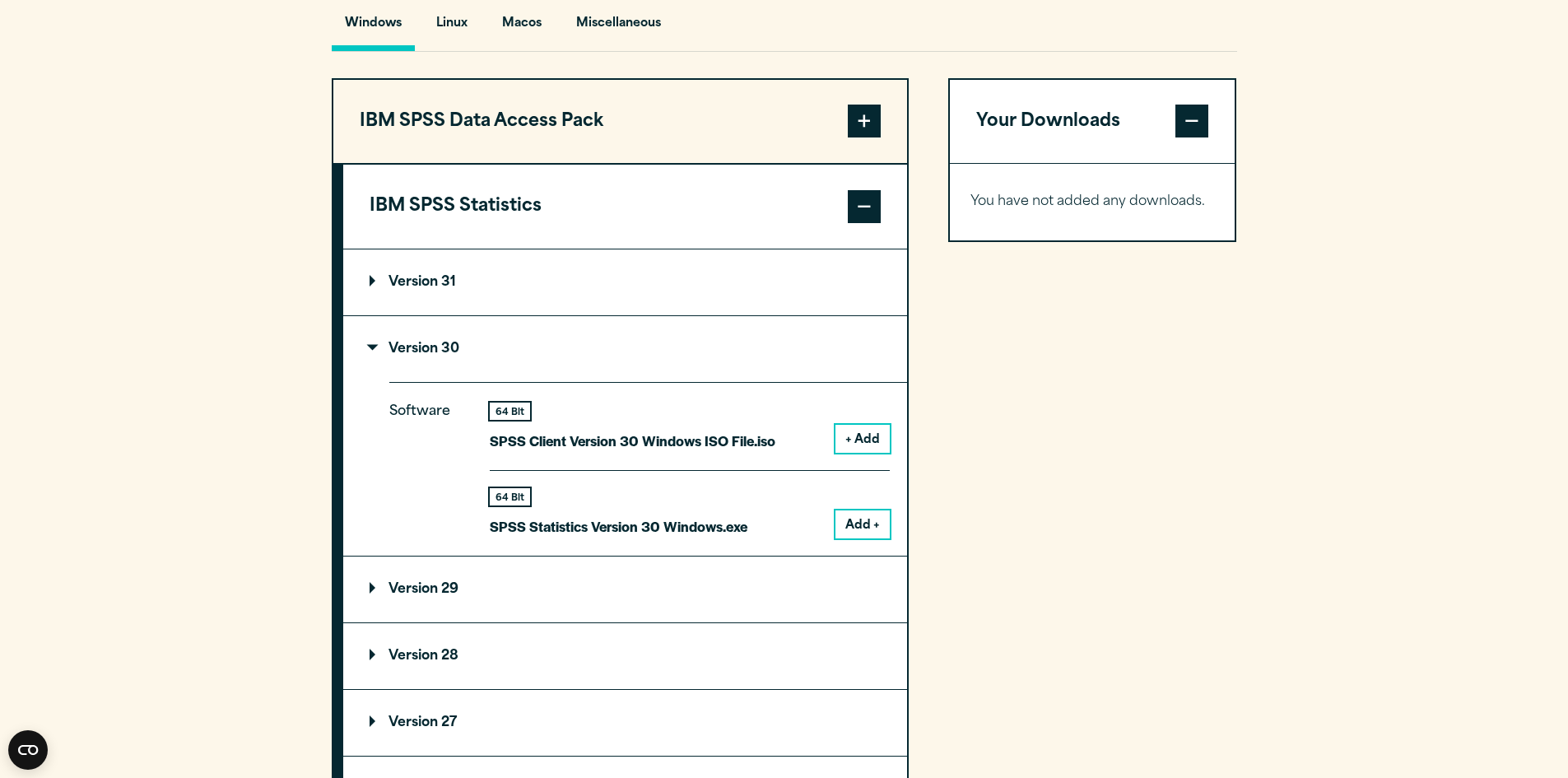
click at [769, 316] on summary "Version 31" at bounding box center [625, 282] width 564 height 66
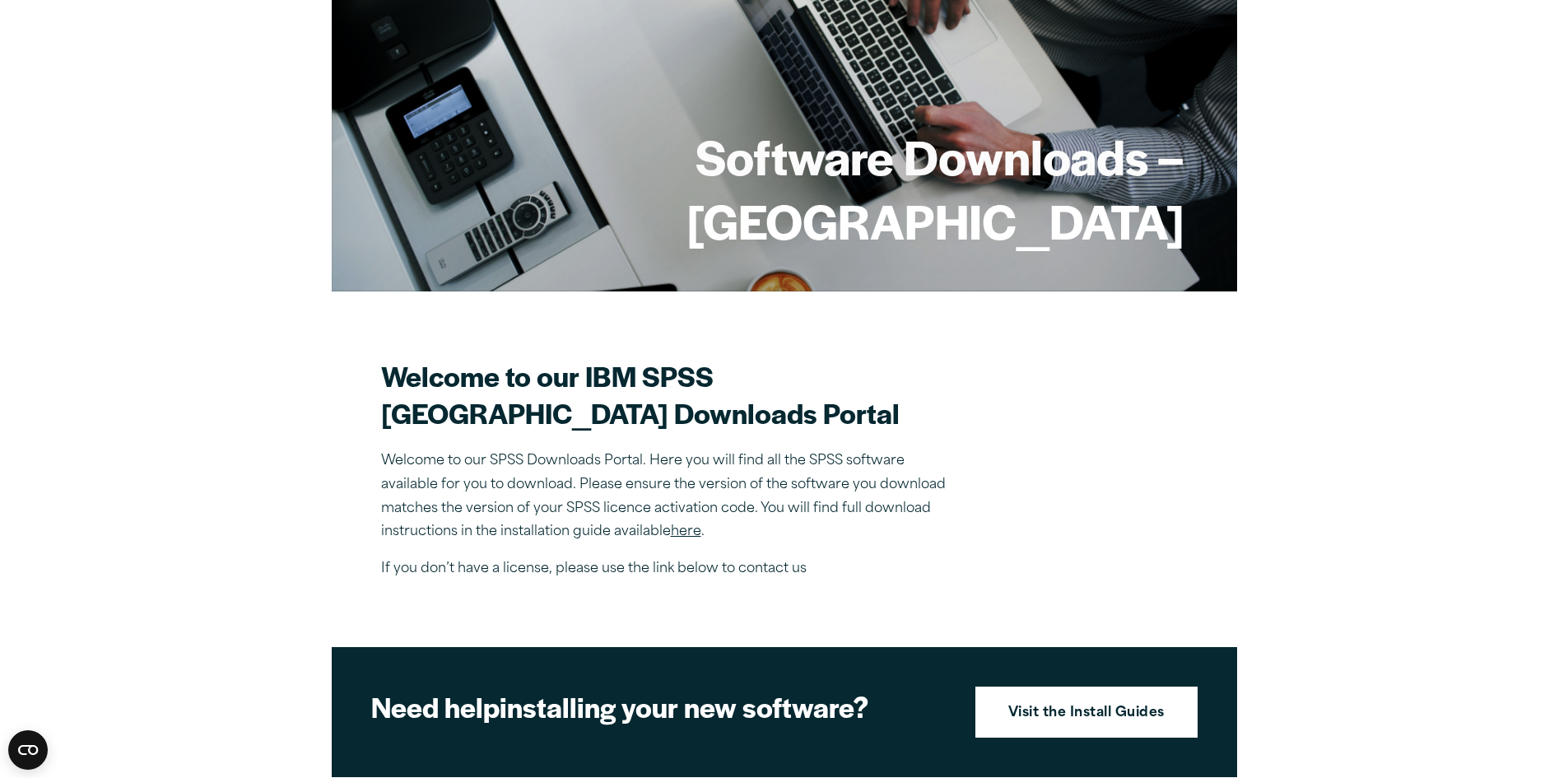
scroll to position [0, 0]
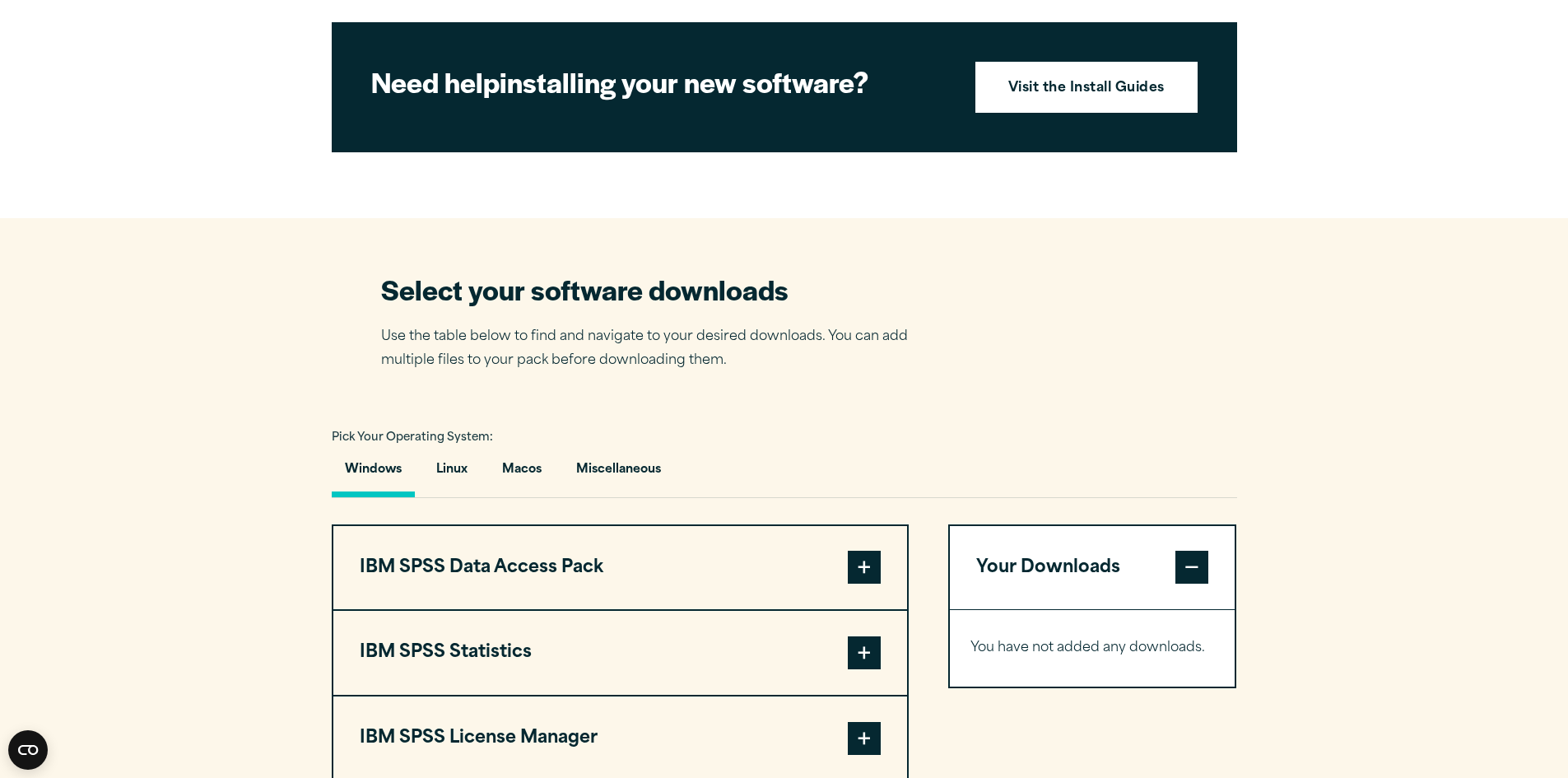
scroll to position [823, 0]
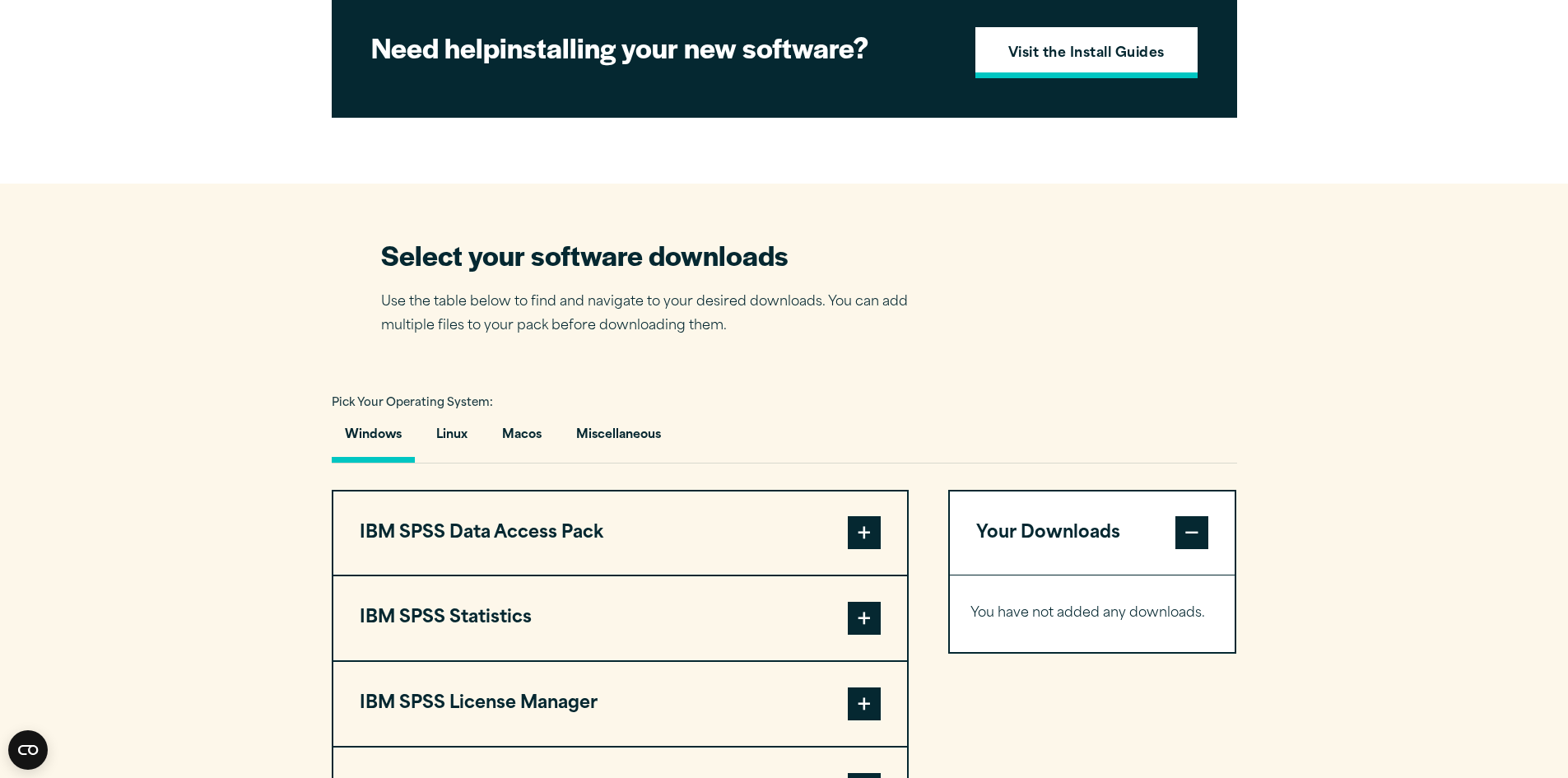
click at [1039, 79] on link "Visit the Install Guides" at bounding box center [1086, 52] width 222 height 51
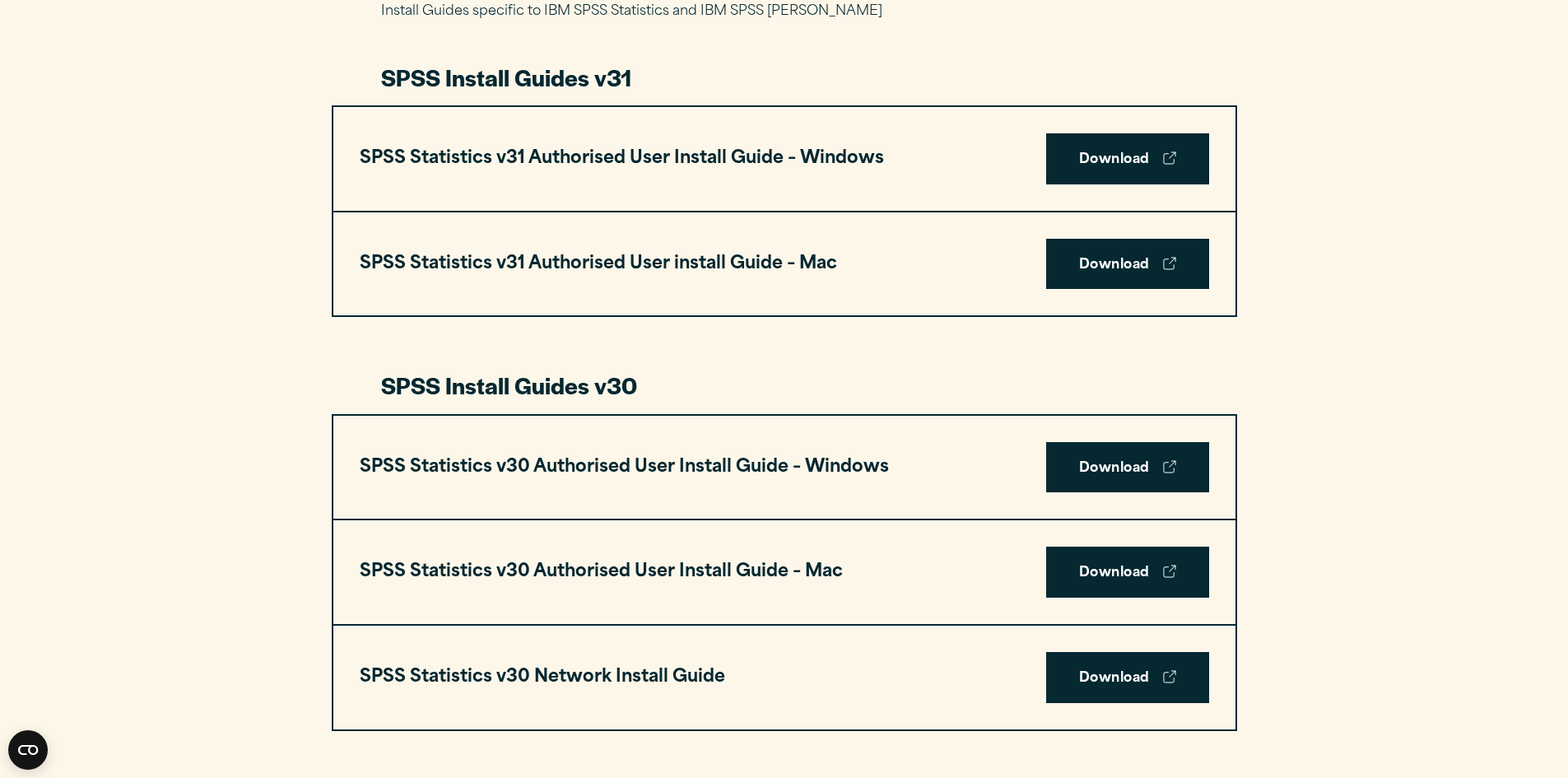
scroll to position [905, 0]
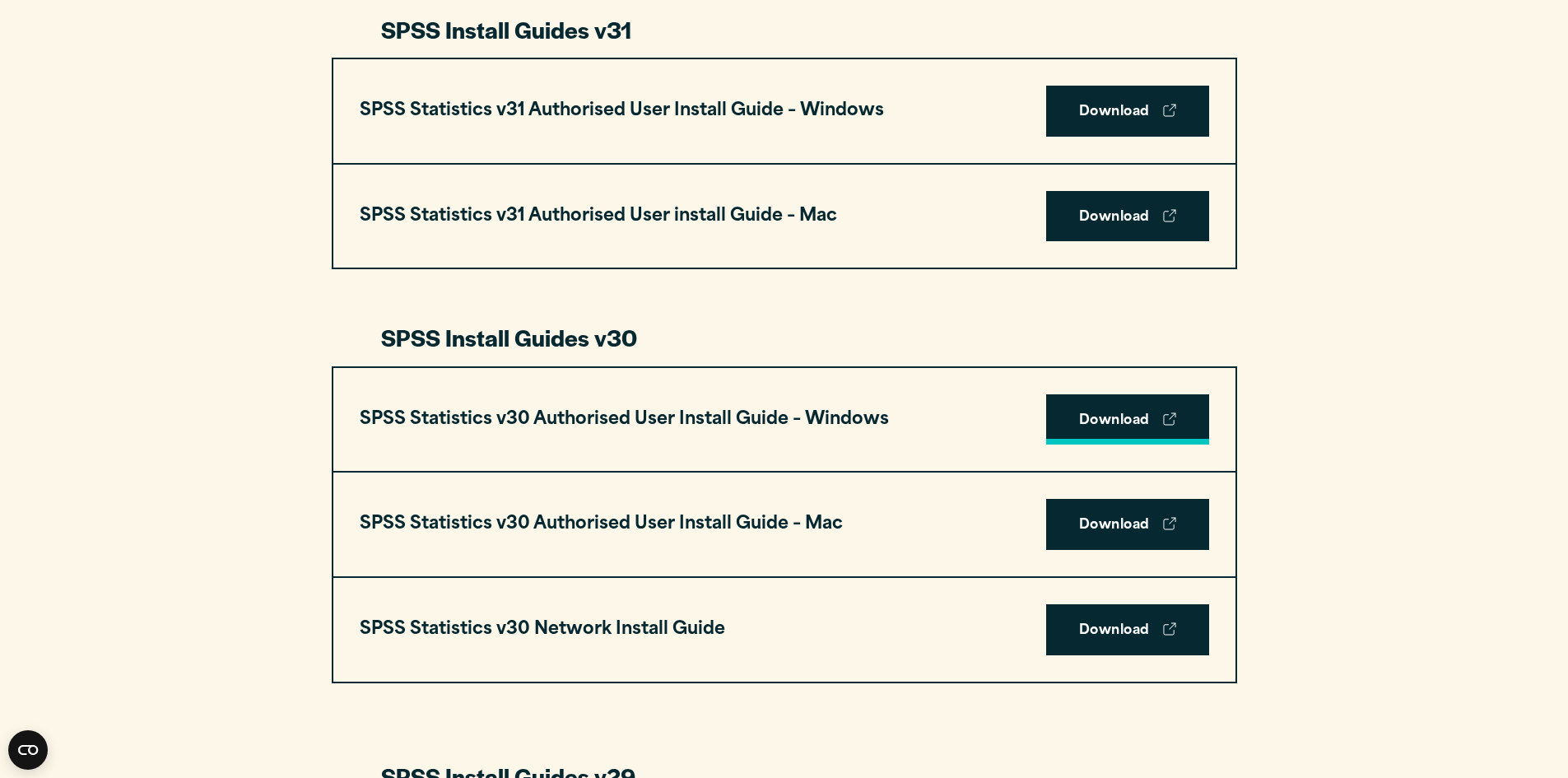
click at [1147, 413] on link "Download" at bounding box center [1127, 419] width 163 height 51
